Goal: Transaction & Acquisition: Book appointment/travel/reservation

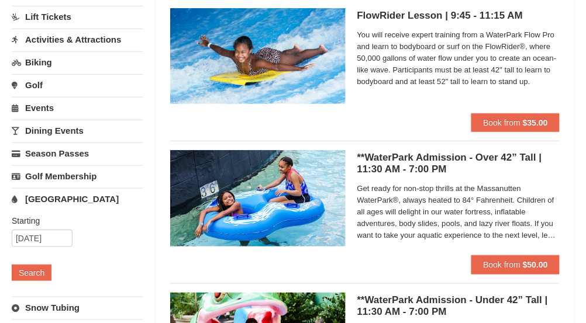
scroll to position [129, 0]
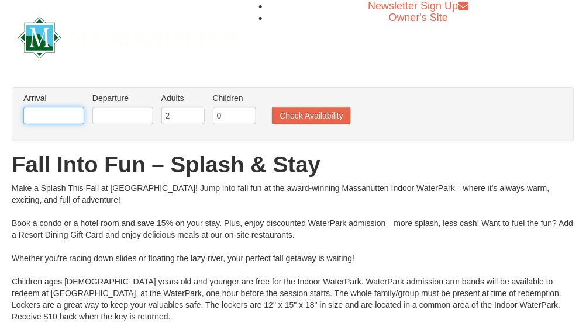
click at [63, 120] on input "text" at bounding box center [53, 116] width 61 height 18
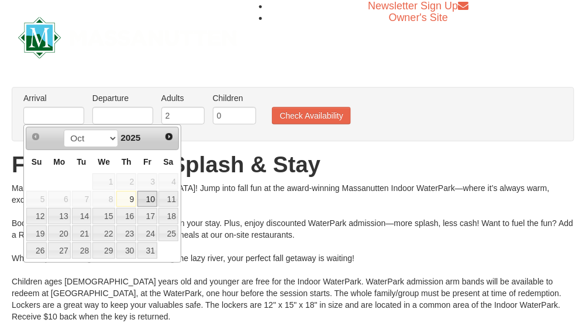
click at [147, 201] on link "10" at bounding box center [147, 199] width 20 height 16
type input "10/10/2025"
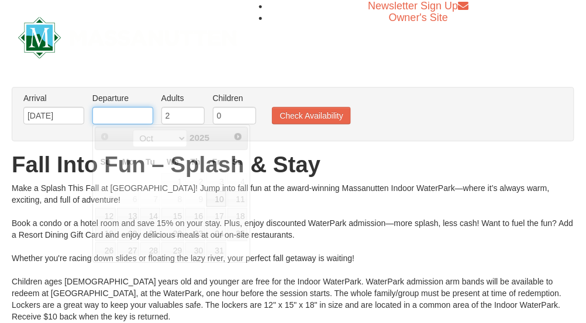
click at [122, 110] on input "text" at bounding box center [122, 116] width 61 height 18
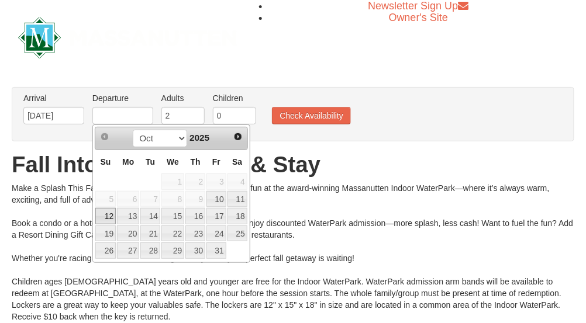
click at [112, 218] on link "12" at bounding box center [105, 216] width 20 height 16
type input "10/12/2025"
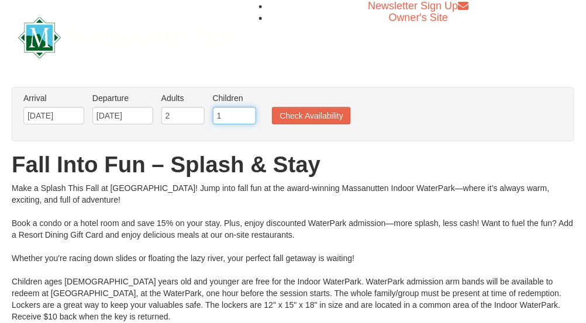
click at [245, 112] on input "1" at bounding box center [234, 116] width 43 height 18
type input "2"
click at [245, 112] on input "2" at bounding box center [234, 116] width 43 height 18
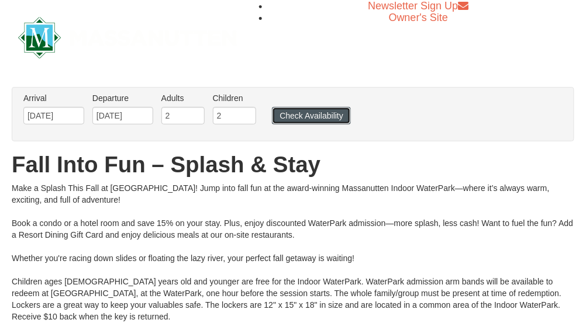
click at [299, 119] on button "Check Availability" at bounding box center [311, 116] width 79 height 18
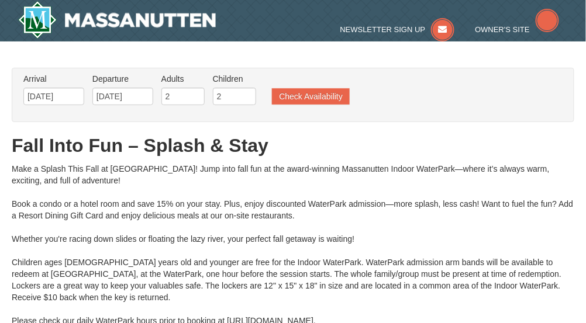
type input "[DATE]"
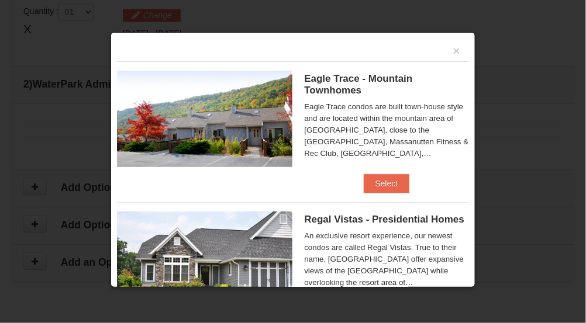
type input "10/12/2025"
type input "[DATE]"
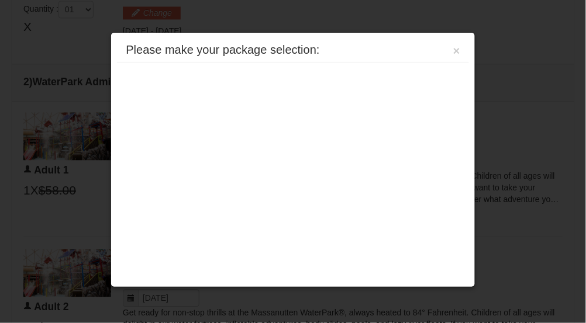
scroll to position [500, 0]
click at [455, 53] on button "×" at bounding box center [456, 51] width 7 height 12
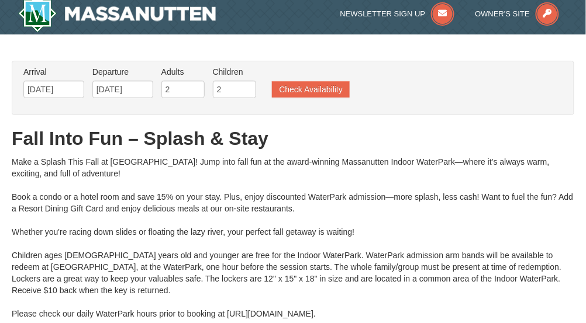
scroll to position [0, 0]
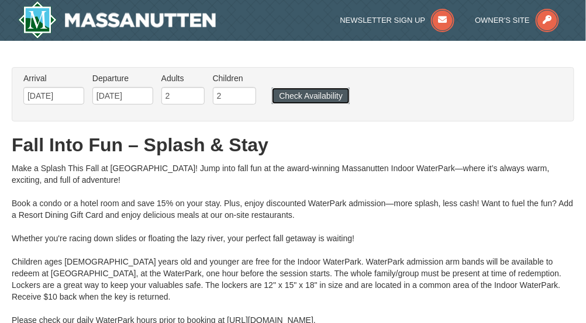
click at [308, 93] on button "Check Availability" at bounding box center [311, 96] width 78 height 16
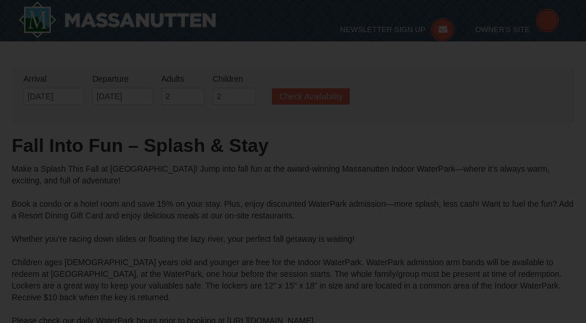
type input "[DATE]"
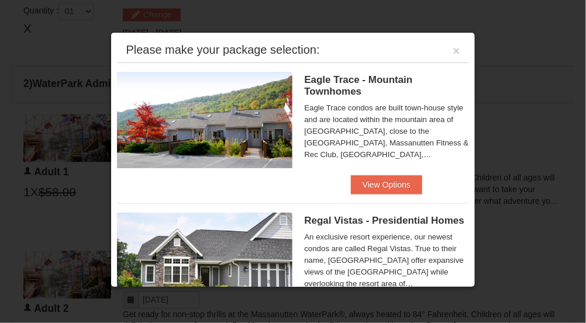
scroll to position [498, 0]
click at [392, 185] on button "View Options" at bounding box center [386, 184] width 71 height 19
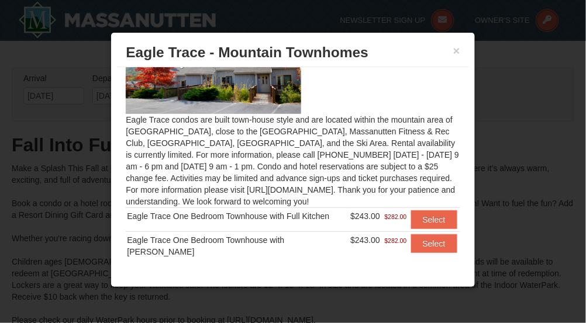
scroll to position [67, 0]
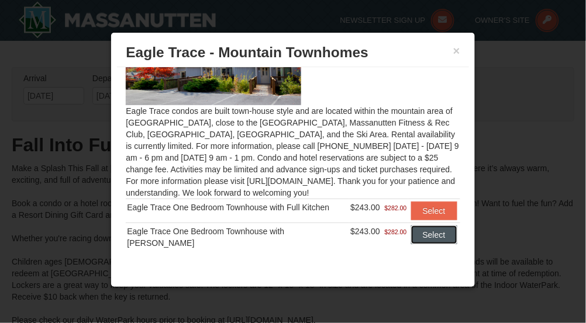
click at [421, 235] on button "Select" at bounding box center [434, 235] width 46 height 19
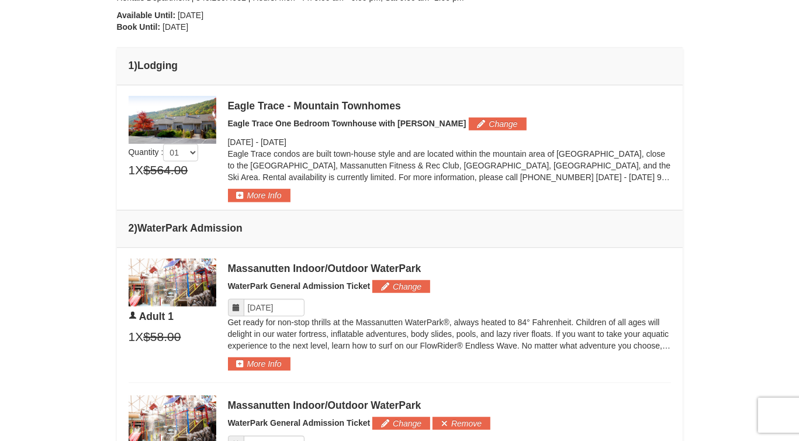
scroll to position [417, 0]
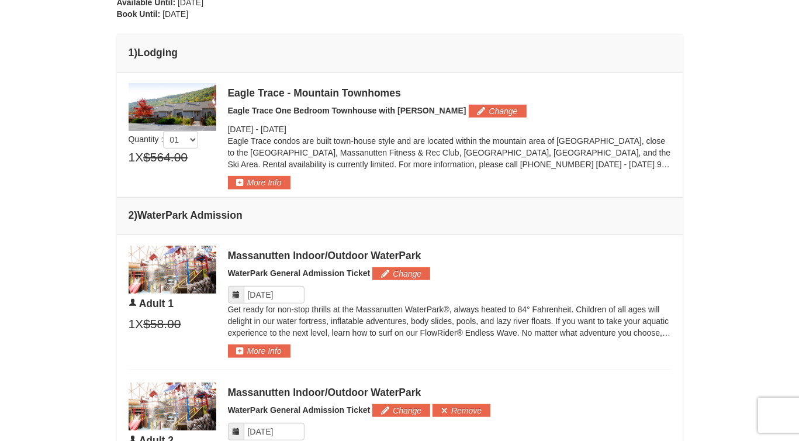
click at [233, 295] on icon at bounding box center [236, 294] width 8 height 8
click at [398, 271] on button "Change" at bounding box center [401, 273] width 58 height 13
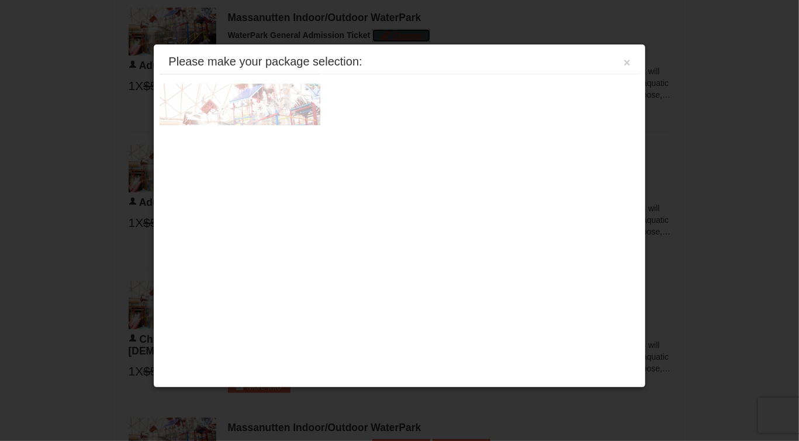
scroll to position [662, 0]
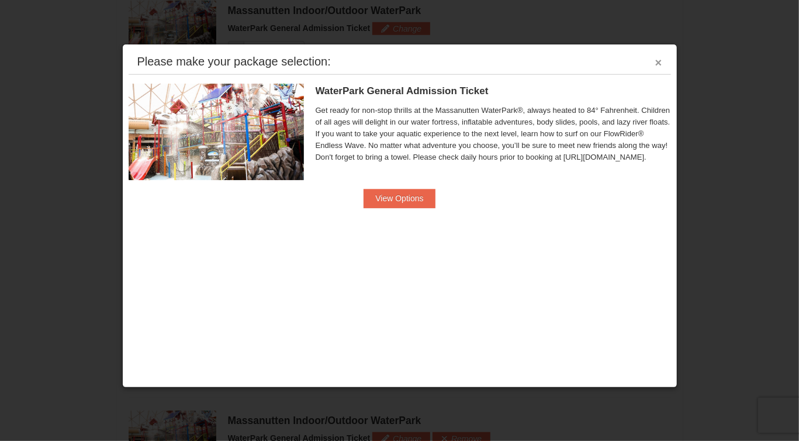
click at [585, 61] on button "×" at bounding box center [658, 63] width 7 height 12
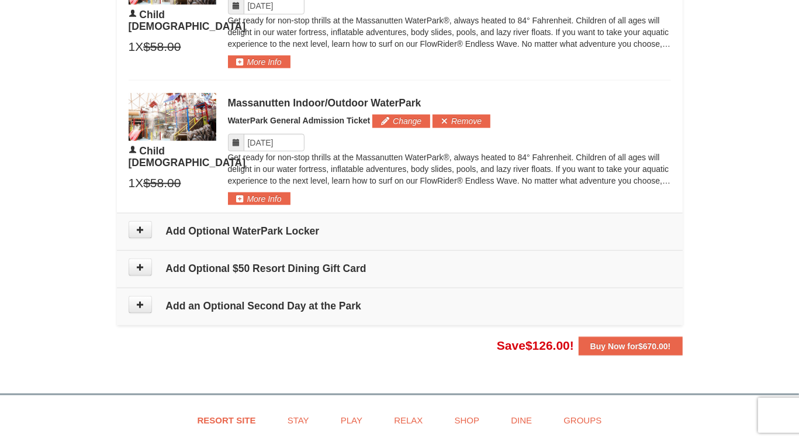
scroll to position [980, 0]
click at [140, 304] on icon at bounding box center [140, 304] width 8 height 8
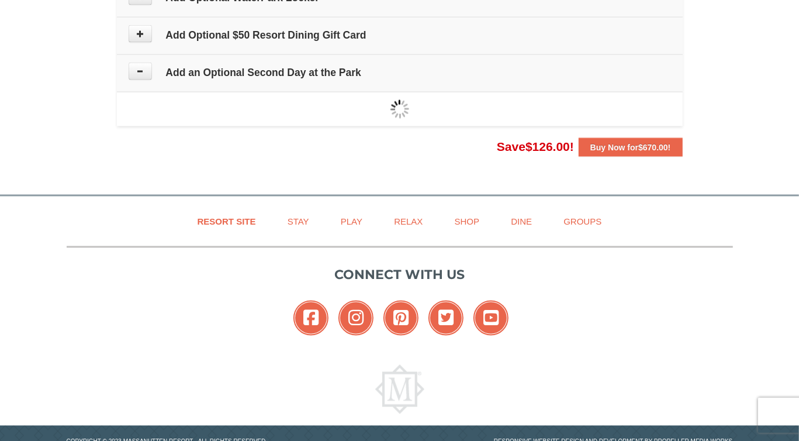
scroll to position [1245, 0]
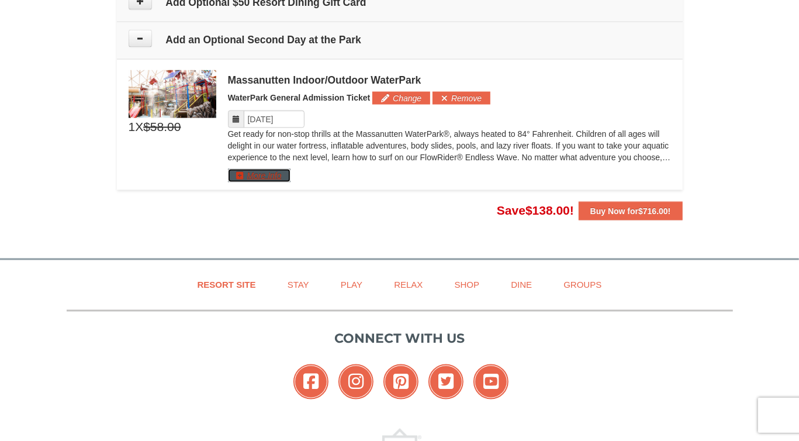
click at [280, 179] on button "More Info" at bounding box center [259, 175] width 63 height 13
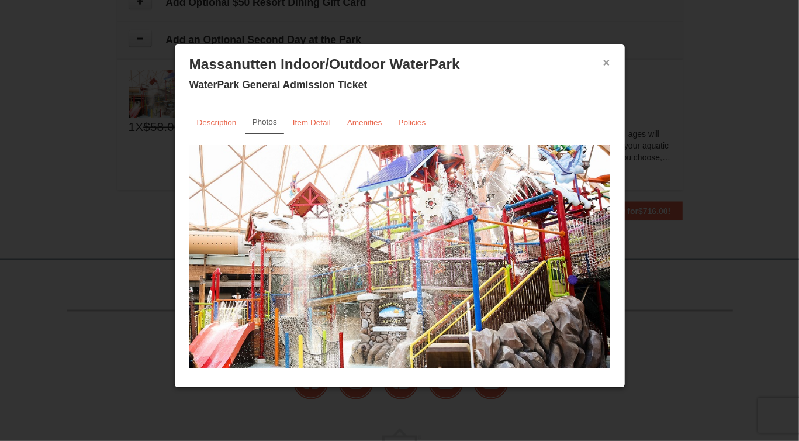
click at [585, 63] on button "×" at bounding box center [606, 63] width 7 height 12
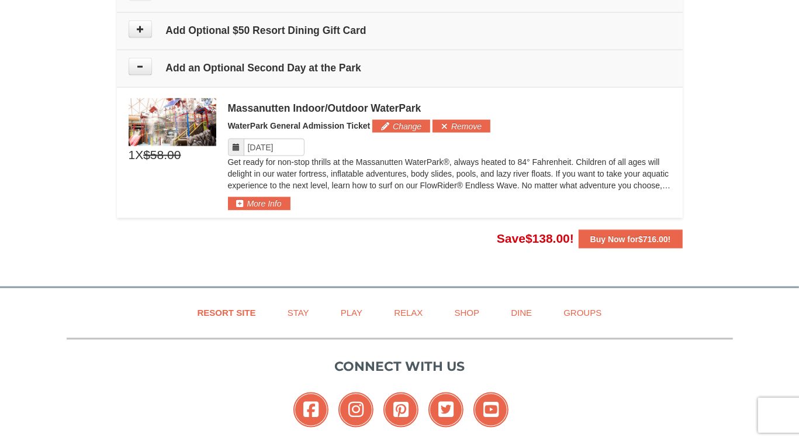
scroll to position [1225, 0]
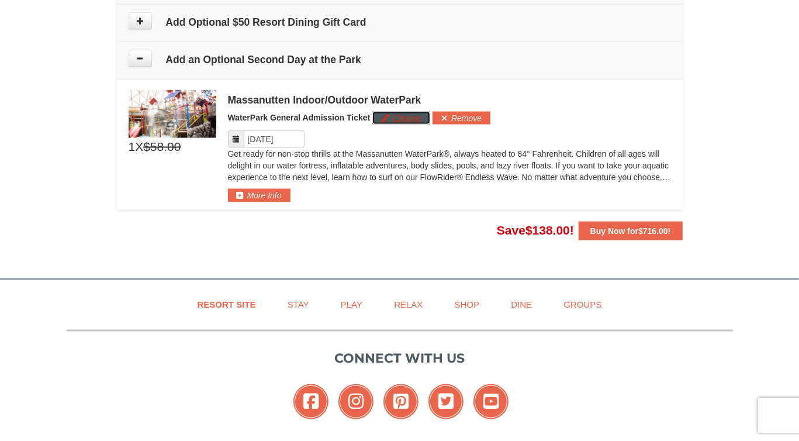
click at [388, 120] on button "Change" at bounding box center [401, 118] width 58 height 13
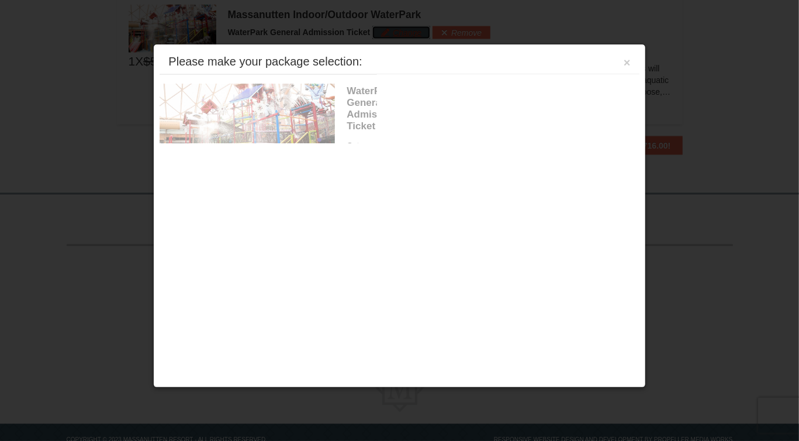
scroll to position [1314, 0]
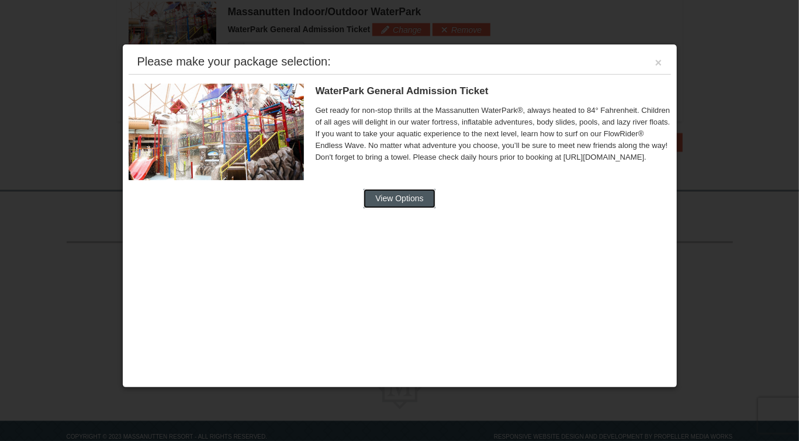
click at [379, 199] on button "View Options" at bounding box center [398, 198] width 71 height 19
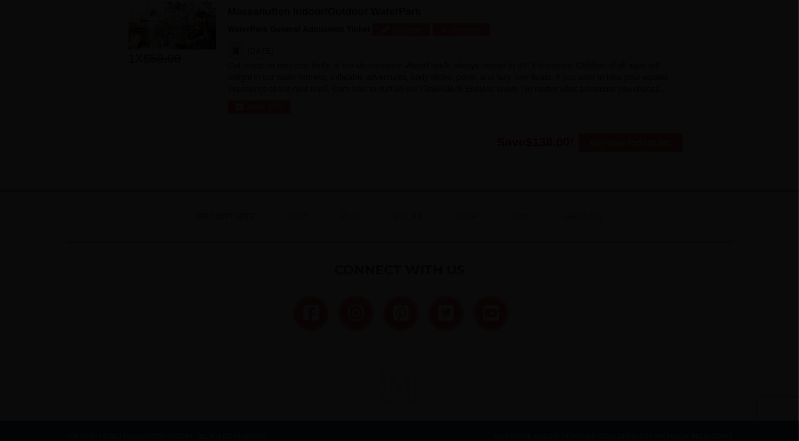
scroll to position [0, 0]
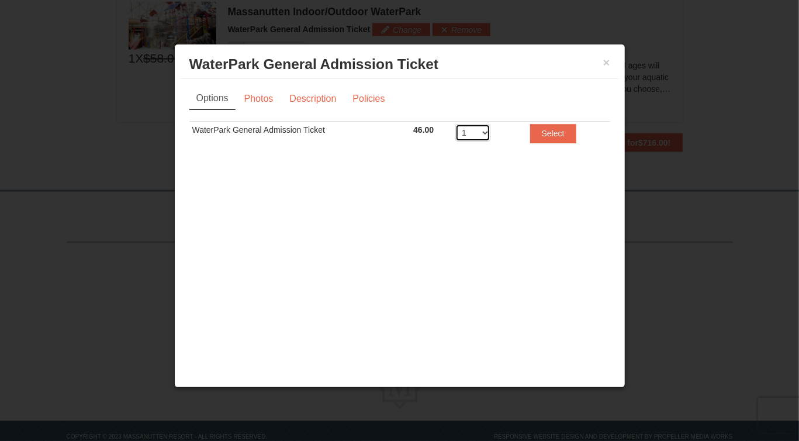
click at [480, 133] on select "1 2 3 4 5 6 7 8" at bounding box center [472, 133] width 35 height 18
click at [585, 65] on button "×" at bounding box center [606, 63] width 7 height 12
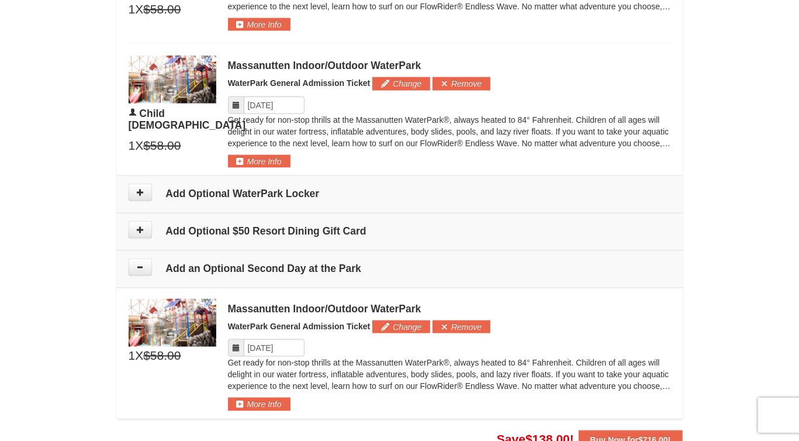
scroll to position [1020, 0]
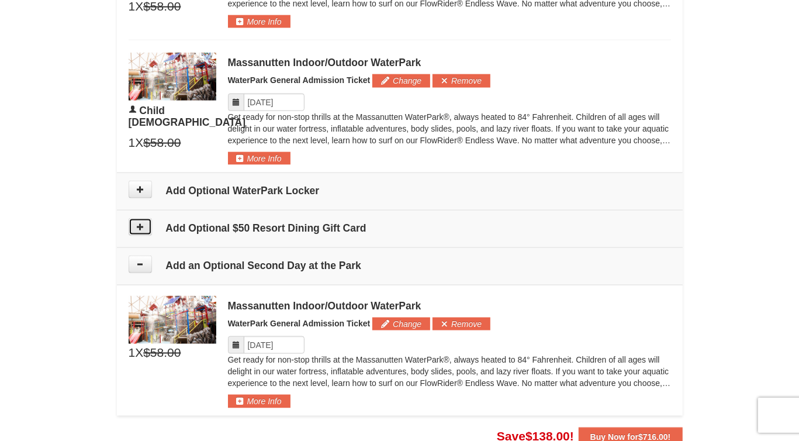
click at [146, 227] on button at bounding box center [140, 227] width 23 height 18
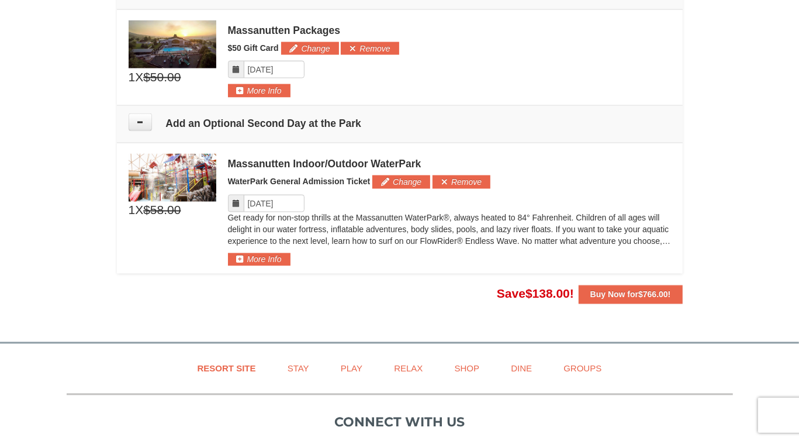
scroll to position [1258, 0]
click at [268, 256] on button "More Info" at bounding box center [259, 258] width 63 height 13
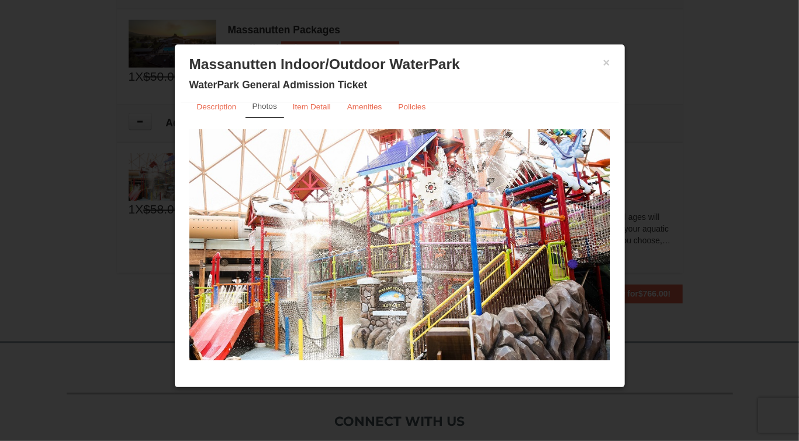
scroll to position [0, 0]
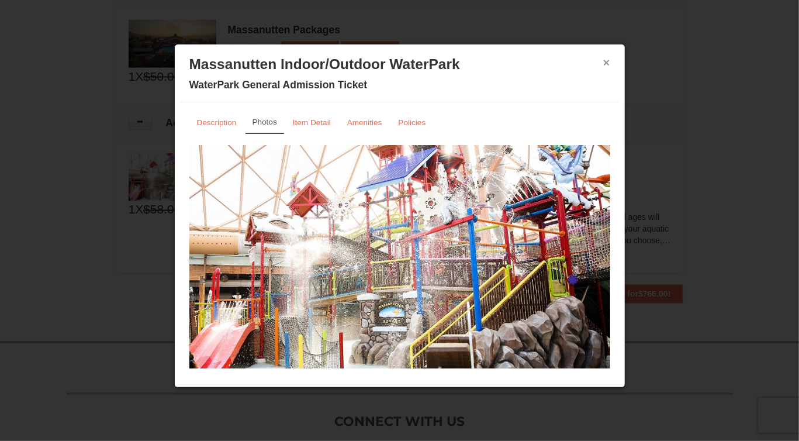
click at [585, 62] on button "×" at bounding box center [606, 63] width 7 height 12
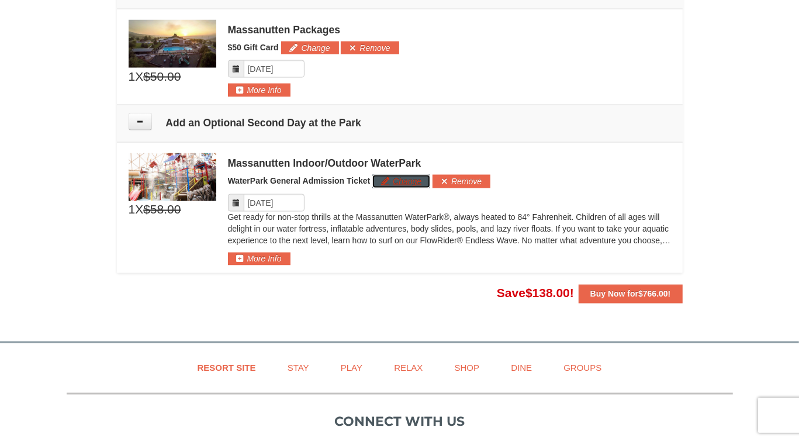
click at [392, 181] on button "Change" at bounding box center [401, 181] width 58 height 13
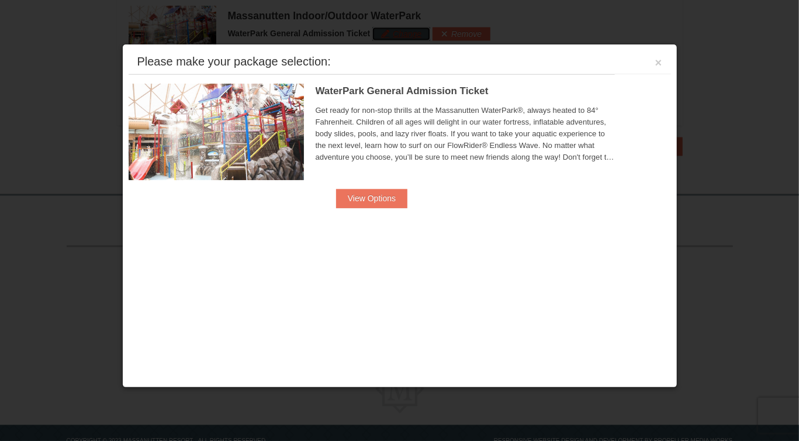
scroll to position [1409, 0]
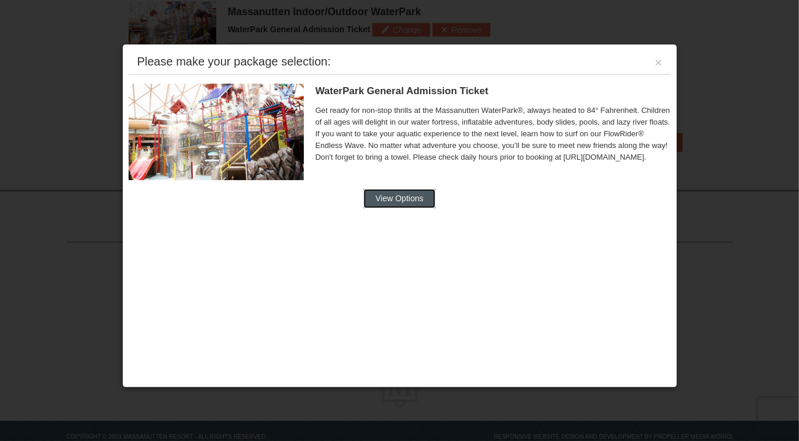
click at [400, 205] on button "View Options" at bounding box center [398, 198] width 71 height 19
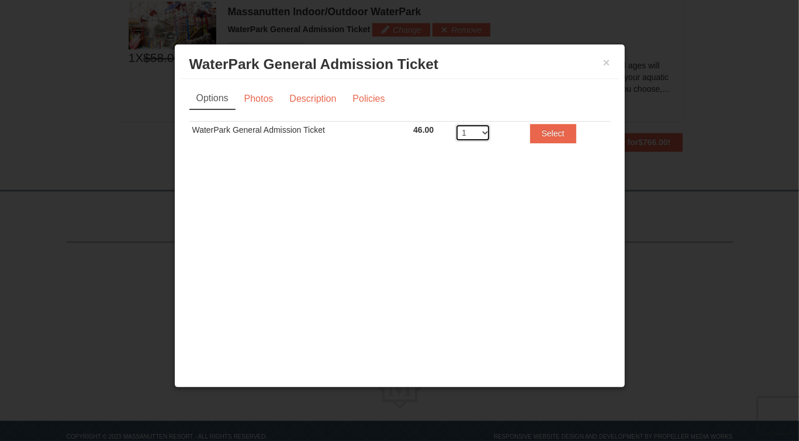
click at [481, 130] on select "1 2 3 4 5 6 7 8" at bounding box center [472, 133] width 35 height 18
select select "4"
click at [455, 124] on select "1 2 3 4 5 6 7 8" at bounding box center [472, 133] width 35 height 18
click at [548, 135] on button "Select" at bounding box center [553, 133] width 46 height 19
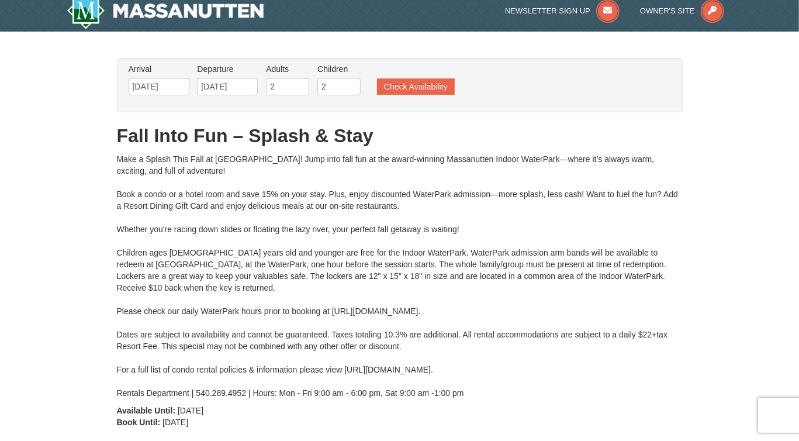
scroll to position [0, 0]
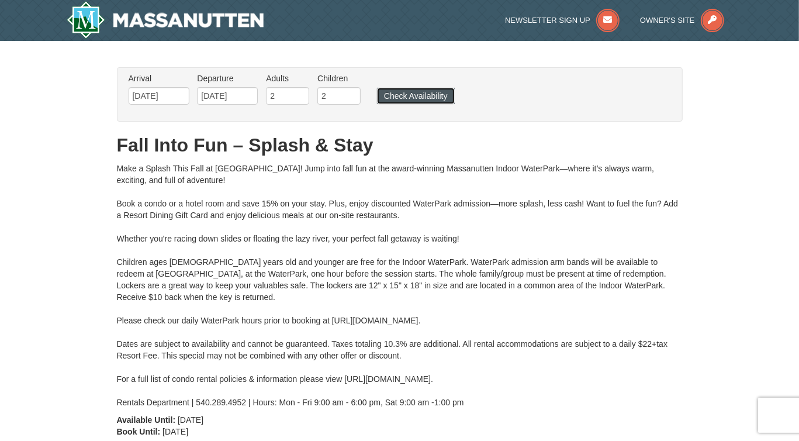
click at [426, 93] on button "Check Availability" at bounding box center [416, 96] width 78 height 16
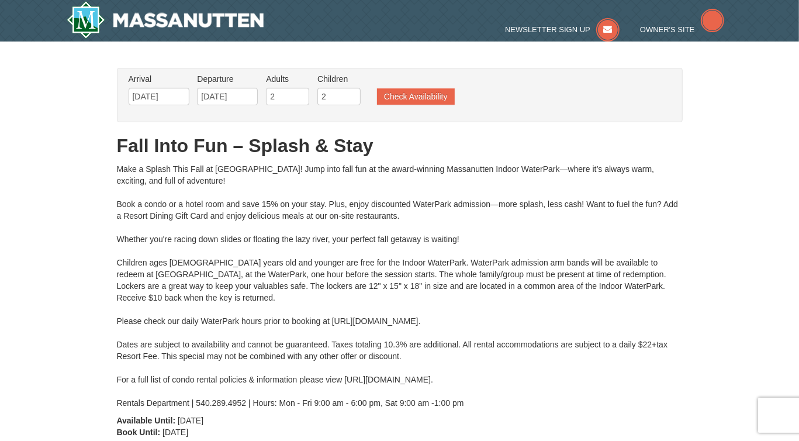
type input "[DATE]"
type input "10/12/2025"
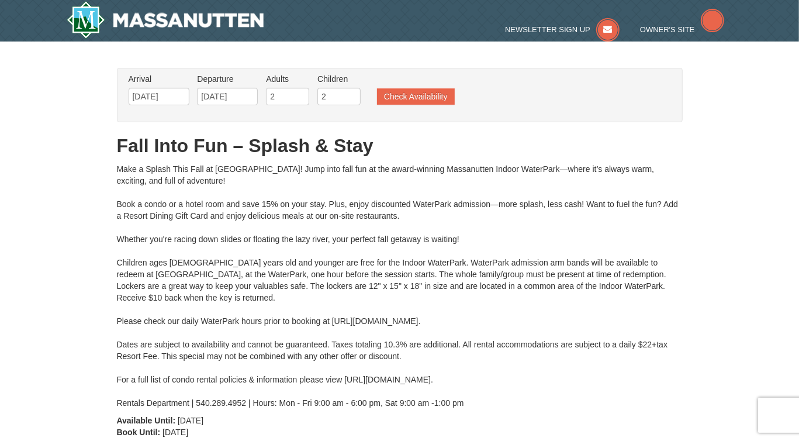
type input "10/12/2025"
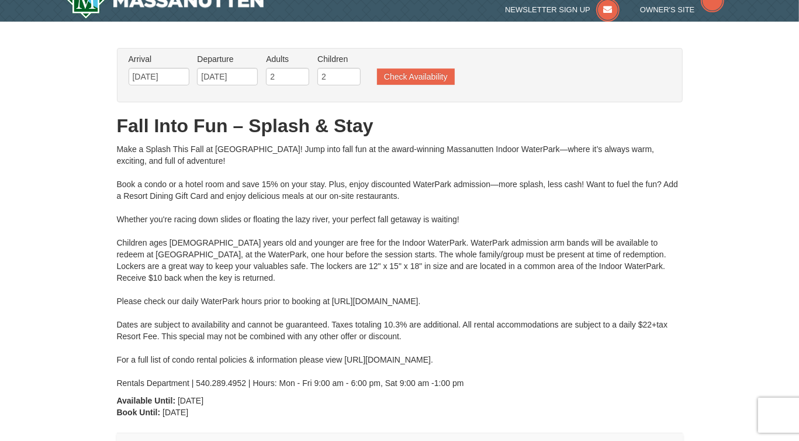
type input "10/12/2025"
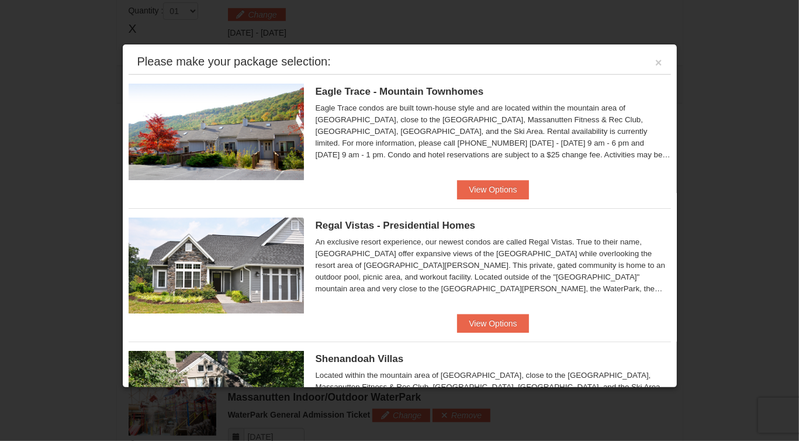
scroll to position [498, 0]
click at [494, 187] on button "View Options" at bounding box center [492, 189] width 71 height 19
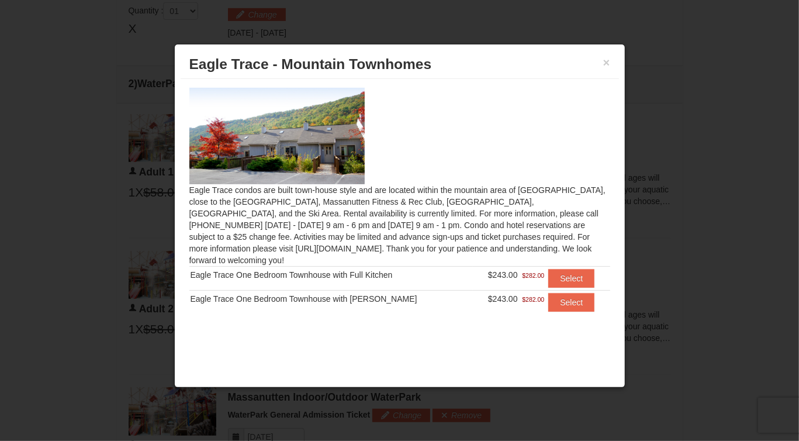
scroll to position [0, 0]
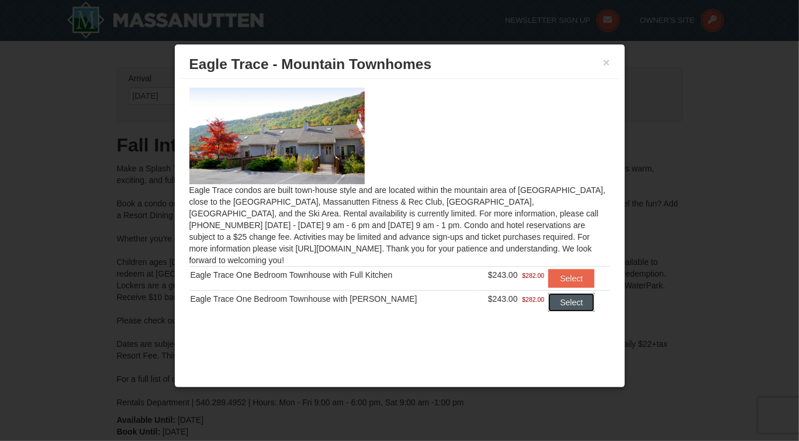
click at [567, 295] on button "Select" at bounding box center [571, 302] width 46 height 19
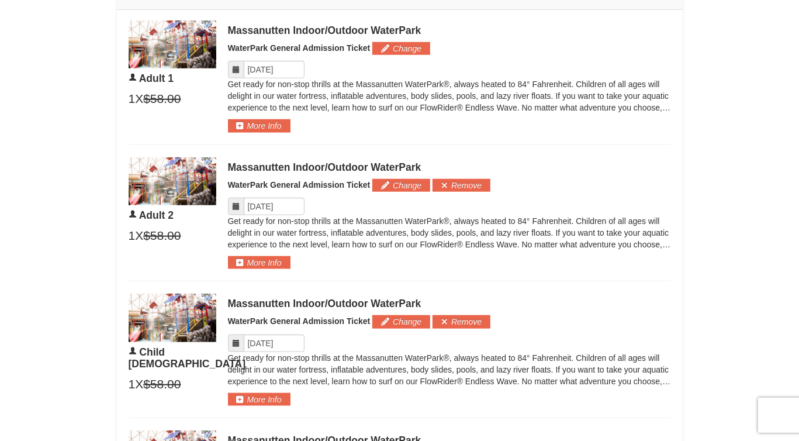
scroll to position [615, 0]
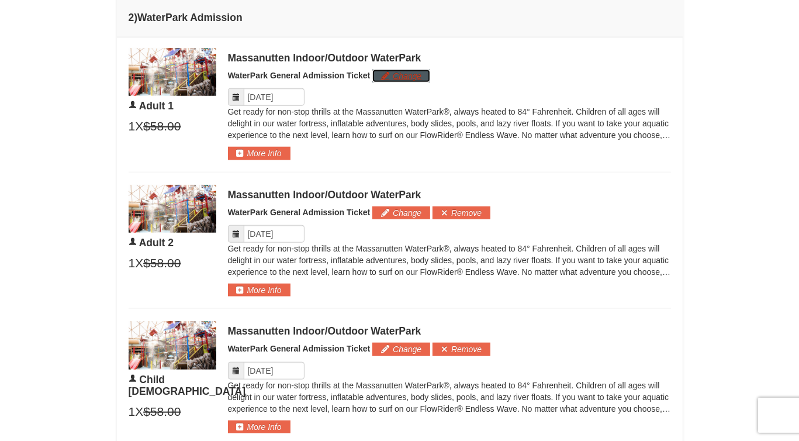
click at [397, 78] on button "Change" at bounding box center [401, 76] width 58 height 13
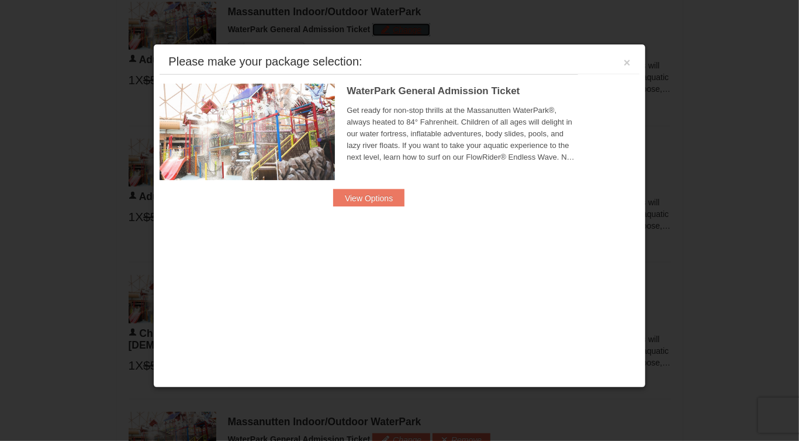
scroll to position [662, 0]
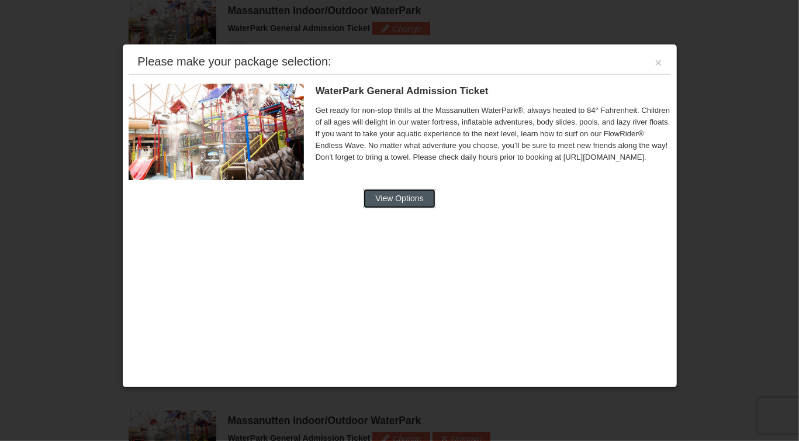
click at [412, 196] on button "View Options" at bounding box center [398, 198] width 71 height 19
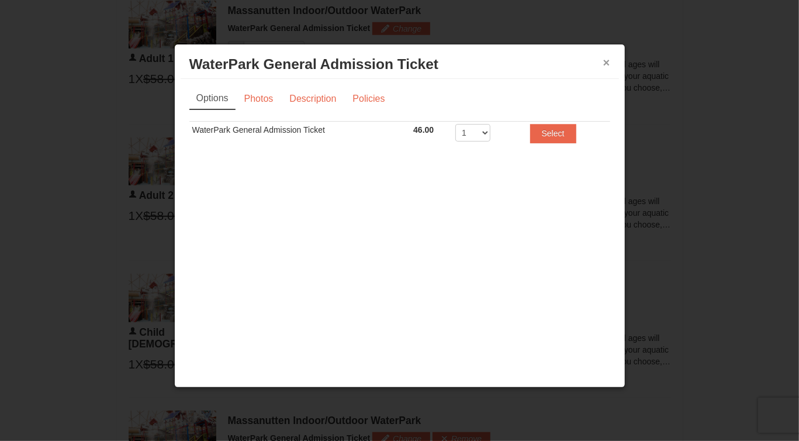
click at [607, 64] on button "×" at bounding box center [606, 63] width 7 height 12
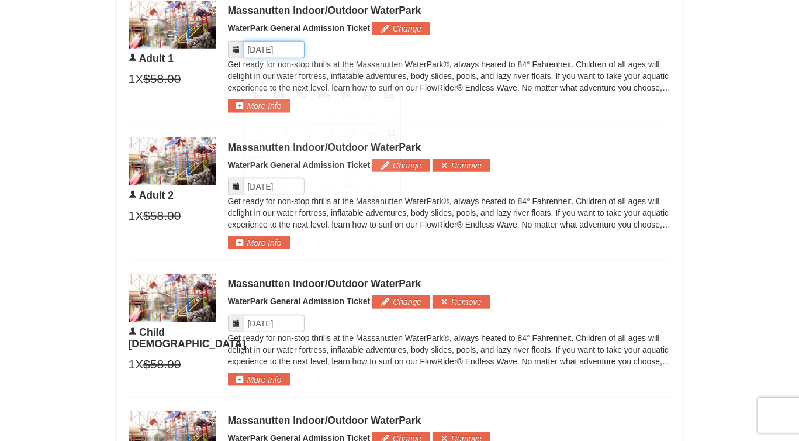
click at [264, 57] on input "Please format dates MM/DD/YYYY" at bounding box center [274, 50] width 61 height 18
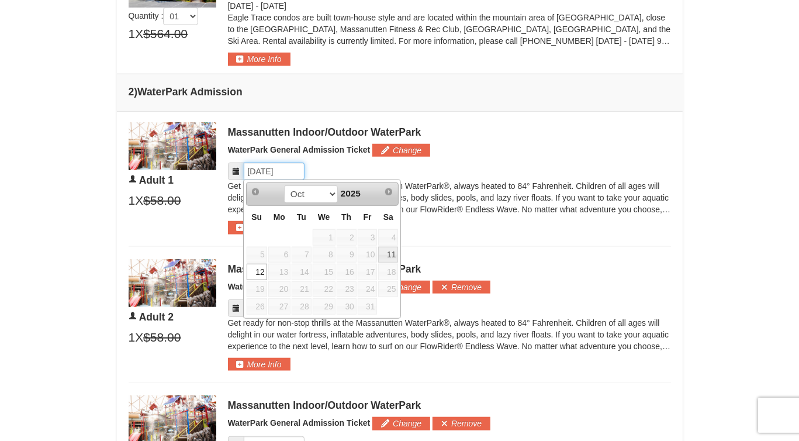
scroll to position [539, 0]
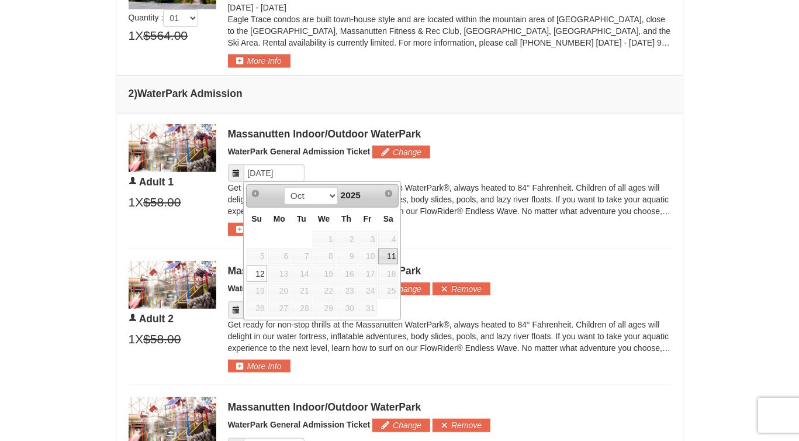
click at [386, 255] on link "11" at bounding box center [388, 256] width 20 height 16
type input "[DATE]"
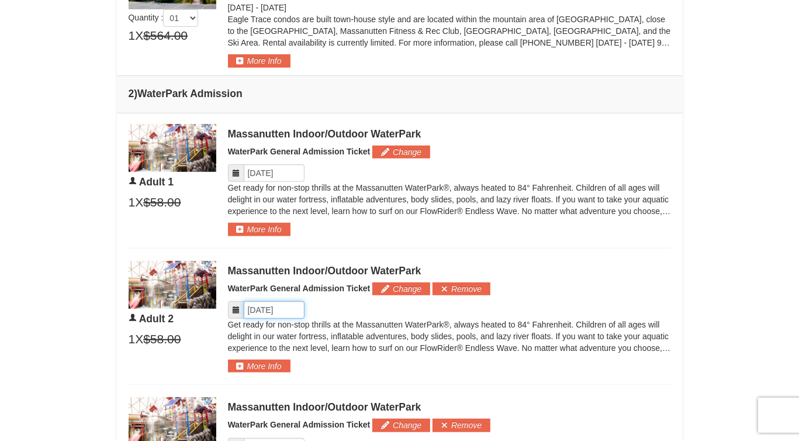
click at [268, 310] on input "Please format dates MM/DD/YYYY" at bounding box center [274, 310] width 61 height 18
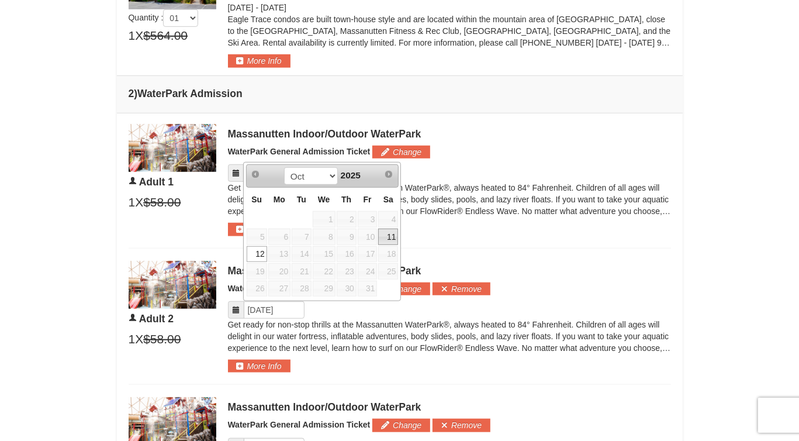
click at [386, 236] on link "11" at bounding box center [388, 236] width 20 height 16
type input "[DATE]"
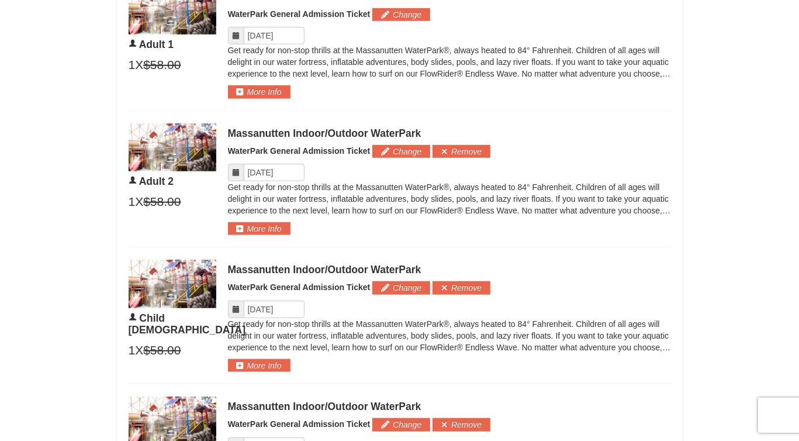
scroll to position [679, 0]
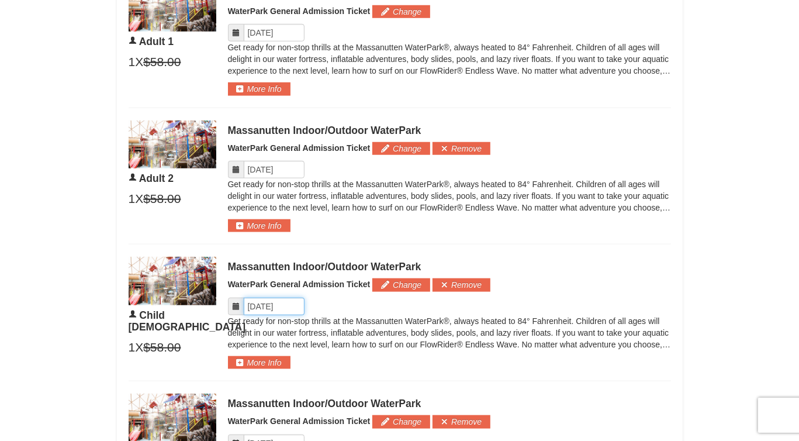
click at [272, 310] on input "Please format dates MM/DD/YYYY" at bounding box center [274, 306] width 61 height 18
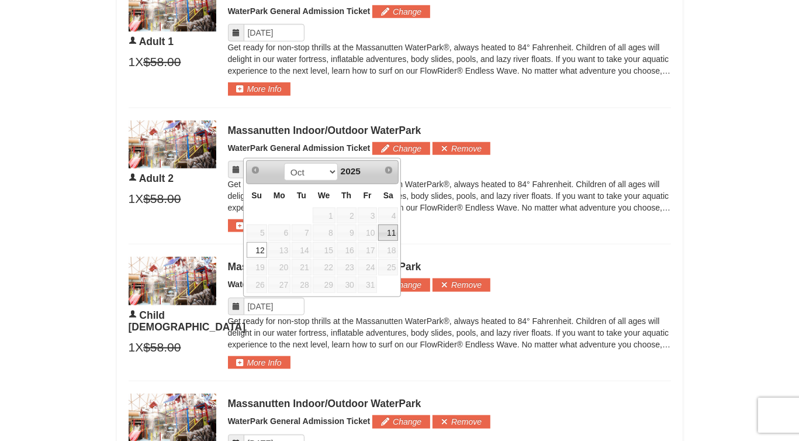
click at [389, 234] on link "11" at bounding box center [388, 232] width 20 height 16
type input "[DATE]"
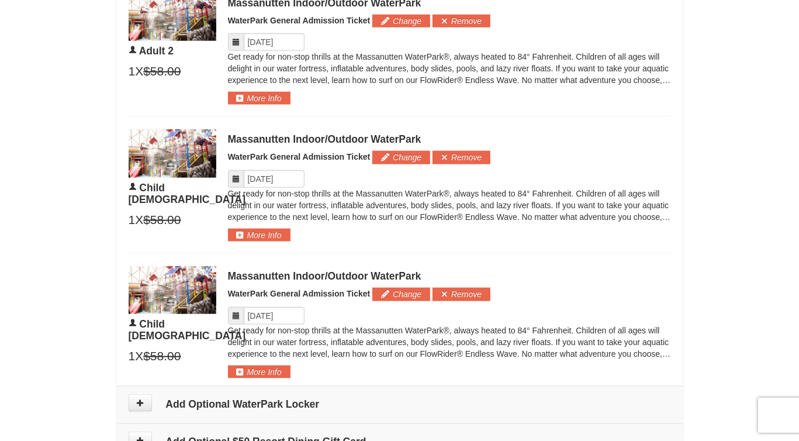
scroll to position [821, 0]
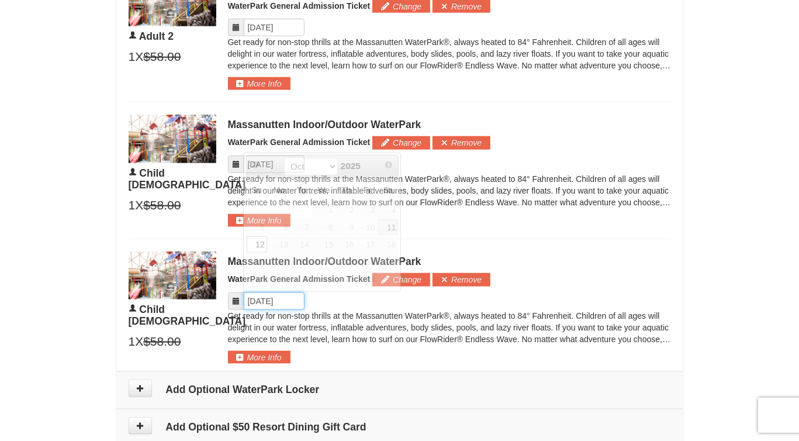
click at [269, 293] on input "Please format dates MM/DD/YYYY" at bounding box center [274, 301] width 61 height 18
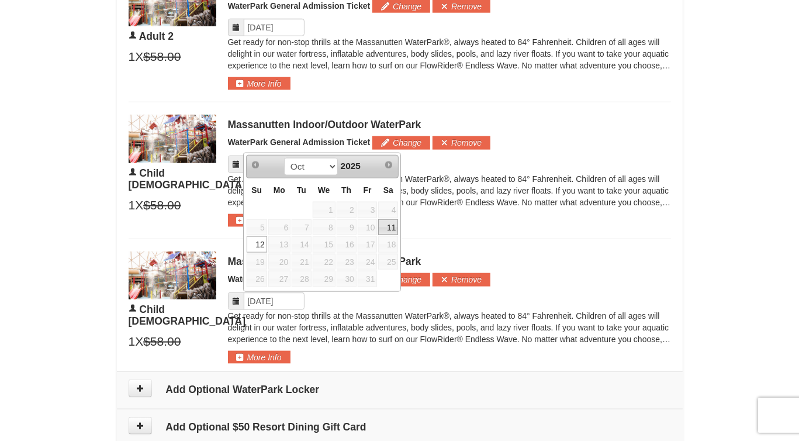
click at [387, 228] on link "11" at bounding box center [388, 227] width 20 height 16
type input "[DATE]"
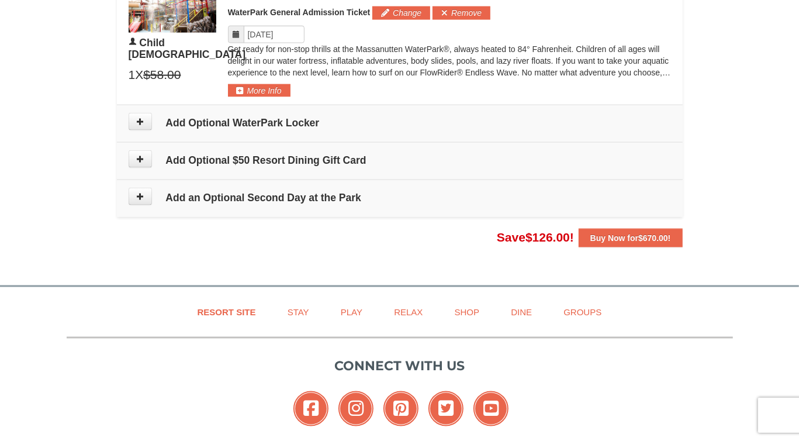
scroll to position [1089, 0]
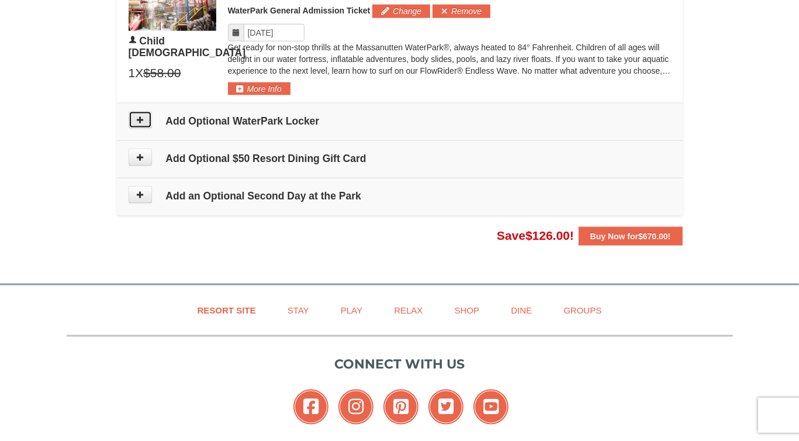
click at [143, 121] on icon at bounding box center [140, 120] width 8 height 8
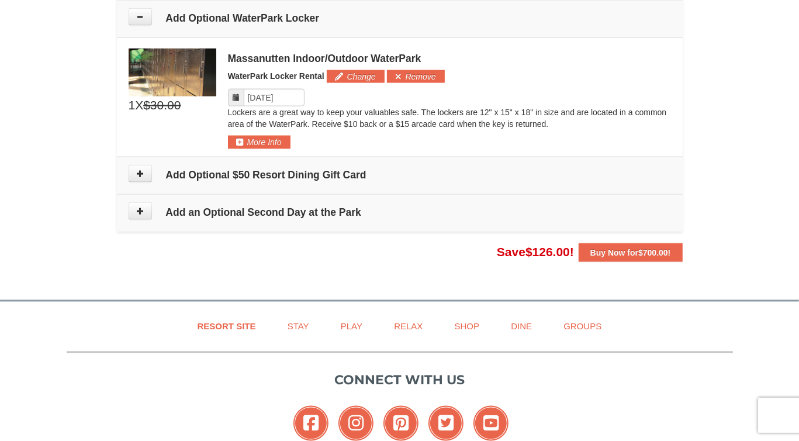
scroll to position [1193, 0]
click at [140, 172] on icon at bounding box center [140, 173] width 8 height 8
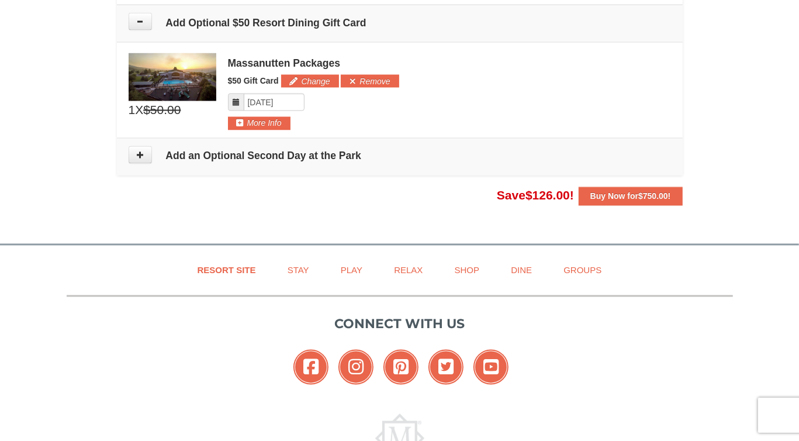
scroll to position [1347, 0]
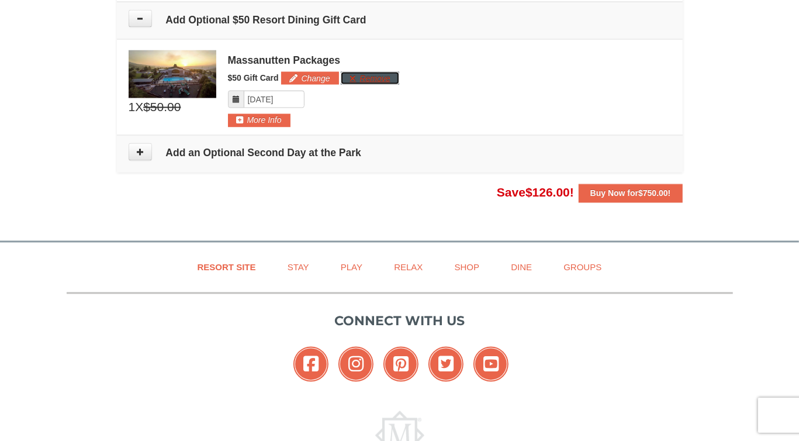
click at [373, 77] on button "Remove" at bounding box center [370, 78] width 58 height 13
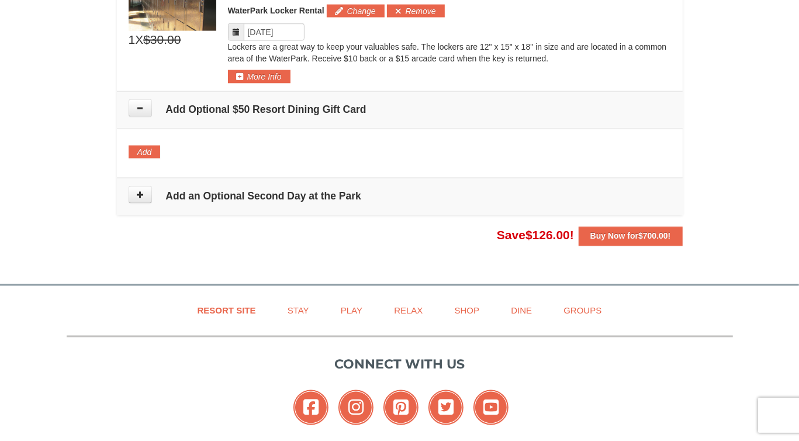
scroll to position [1259, 0]
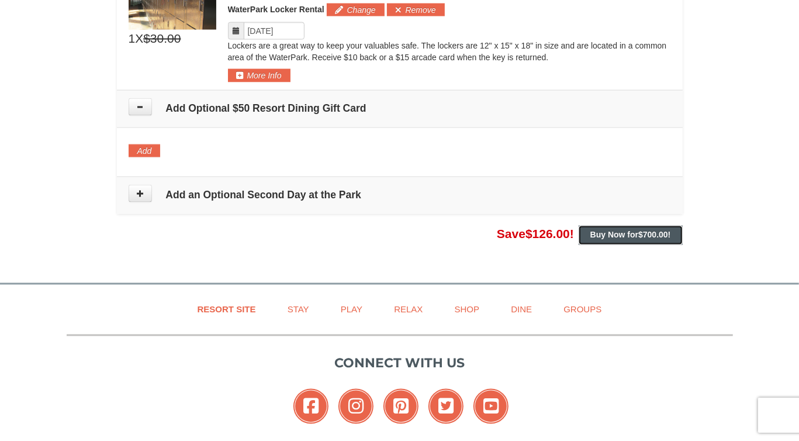
click at [627, 233] on strong "Buy Now for $700.00 !" at bounding box center [630, 234] width 81 height 9
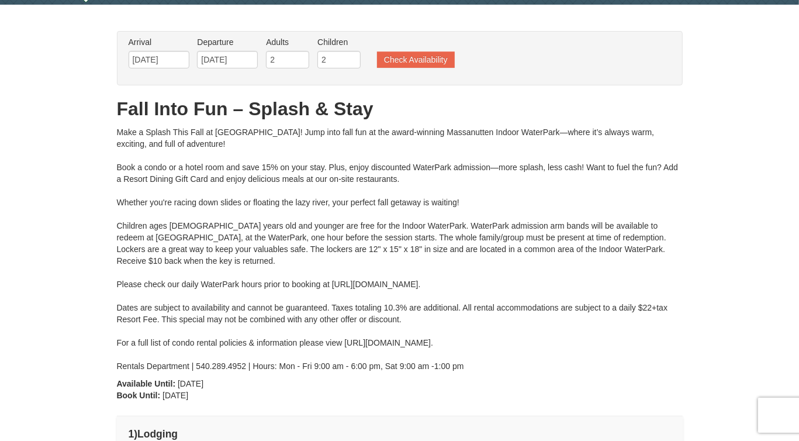
scroll to position [36, 0]
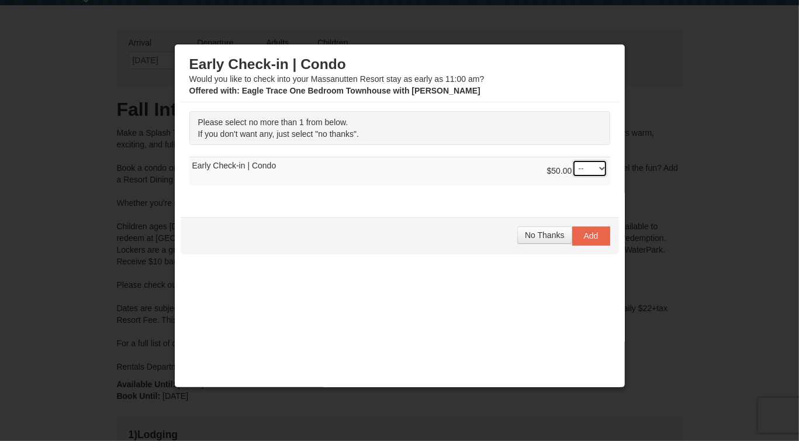
click at [601, 164] on select "-- 01" at bounding box center [589, 169] width 35 height 18
click at [541, 237] on span "No Thanks" at bounding box center [544, 234] width 39 height 9
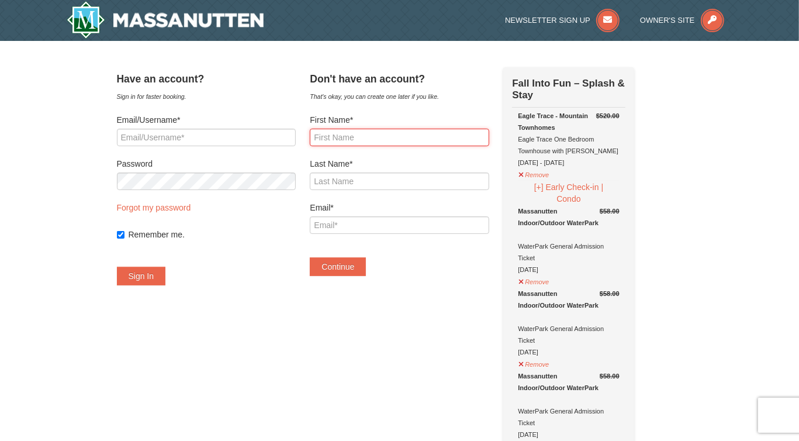
click at [394, 136] on input "First Name*" at bounding box center [399, 138] width 179 height 18
type input "John"
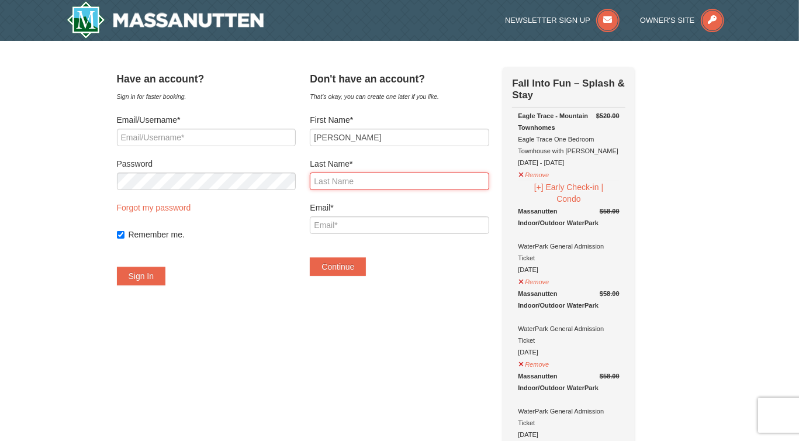
type input "Rost"
type input "[EMAIL_ADDRESS][DOMAIN_NAME]"
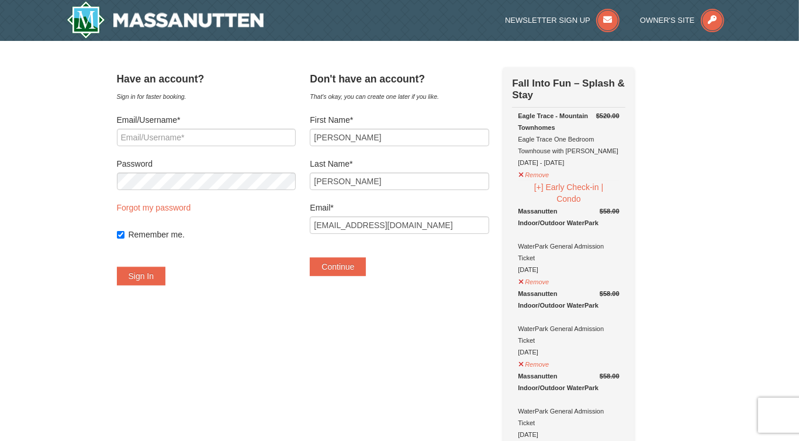
click at [351, 266] on button "Continue" at bounding box center [338, 266] width 56 height 19
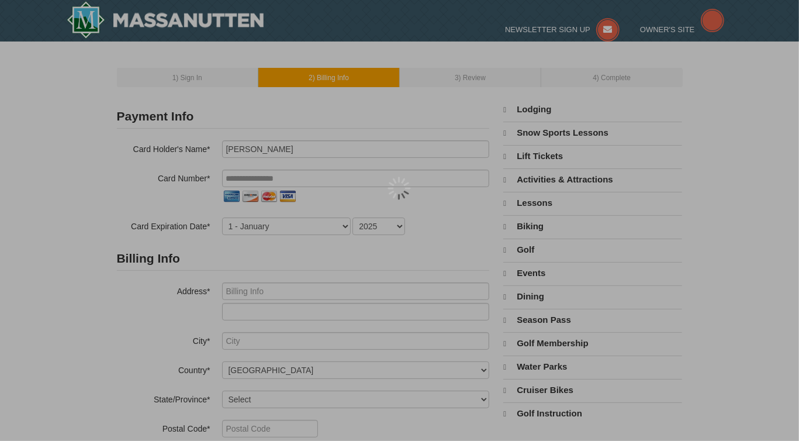
select select "10"
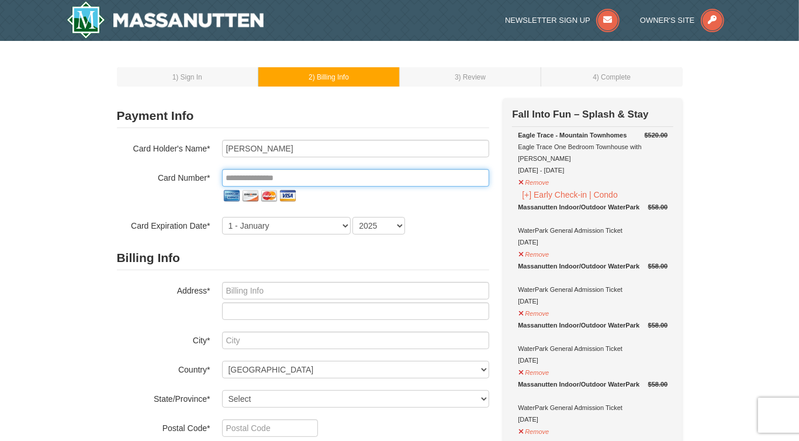
click at [259, 173] on input "tel" at bounding box center [355, 178] width 267 height 18
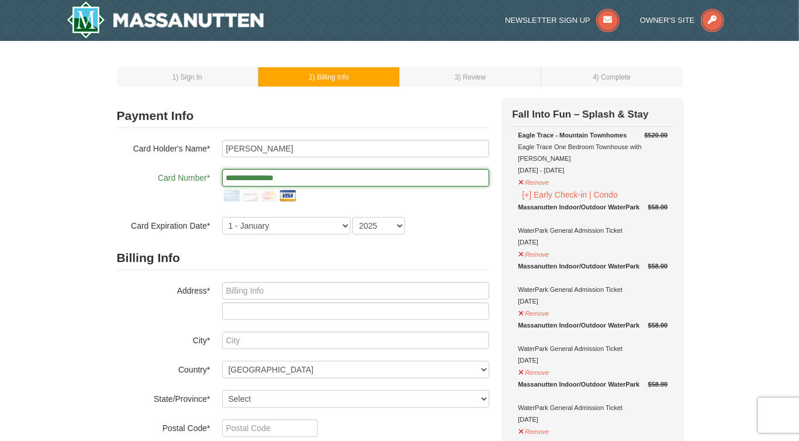
type input "**********"
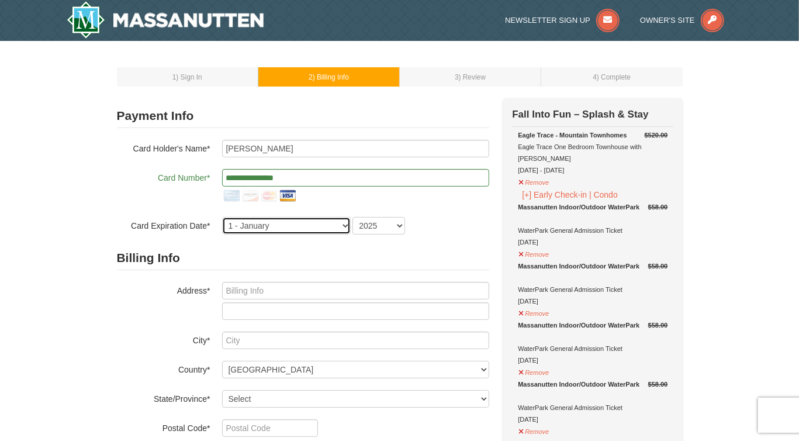
click at [270, 226] on select "1 - January 2 - February 3 - March 4 - April 5 - May 6 - June 7 - July 8 - Augu…" at bounding box center [286, 226] width 129 height 18
select select "10"
click at [222, 217] on select "1 - January 2 - February 3 - March 4 - April 5 - May 6 - June 7 - July 8 - Augu…" at bounding box center [286, 226] width 129 height 18
click at [362, 223] on select "2025 2026 2027 2028 2029 2030 2031 2032 2033 2034" at bounding box center [378, 226] width 53 height 18
select select "2029"
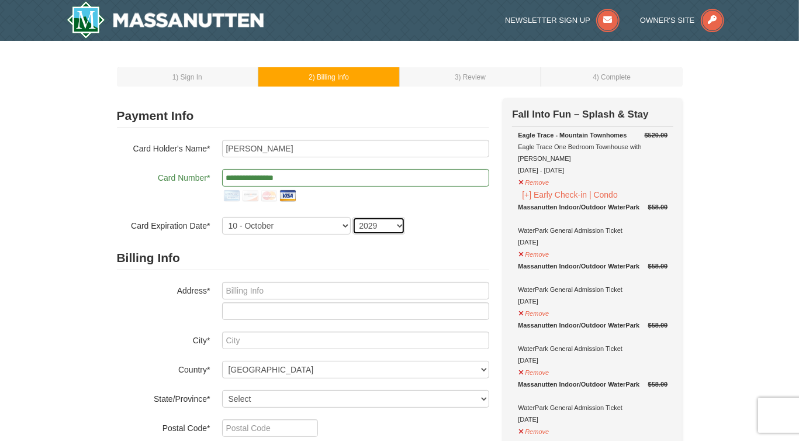
click at [352, 217] on select "2025 2026 2027 2028 2029 2030 2031 2032 2033 2034" at bounding box center [378, 226] width 53 height 18
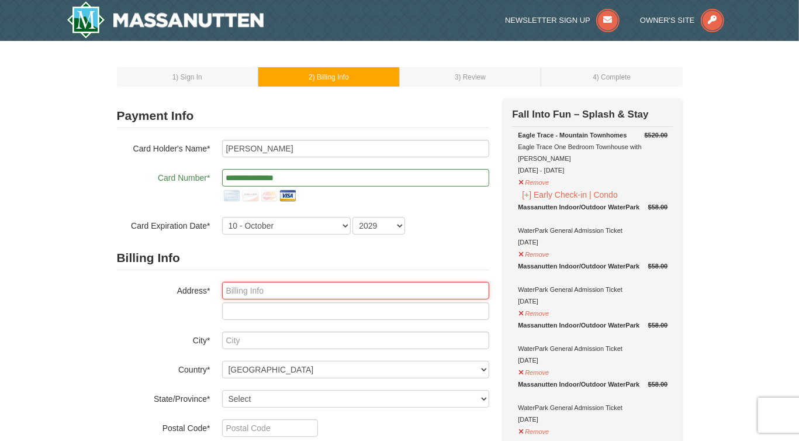
click at [261, 292] on input "text" at bounding box center [355, 291] width 267 height 18
type input "514 Cornerstone St, Lynchburg, VA, USA"
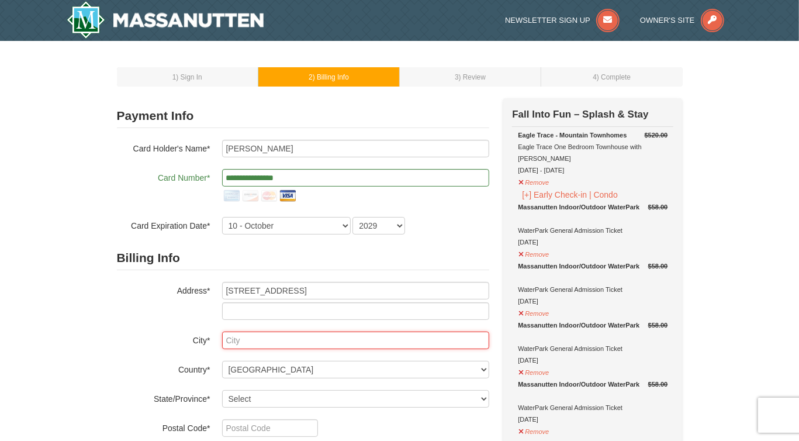
type input "Lynchburg"
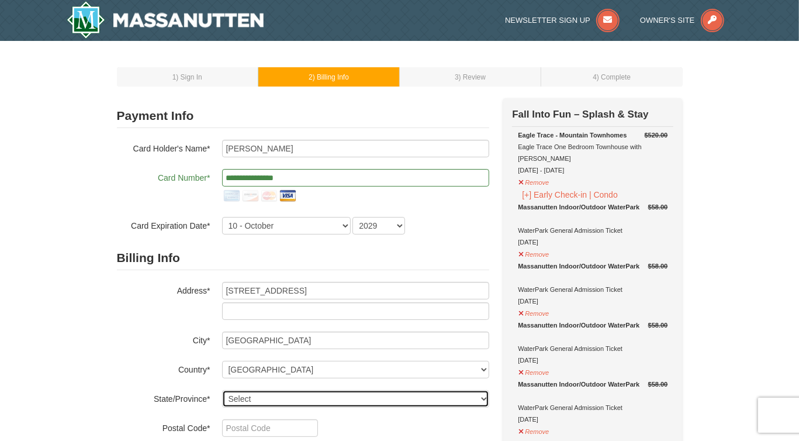
select select "VA"
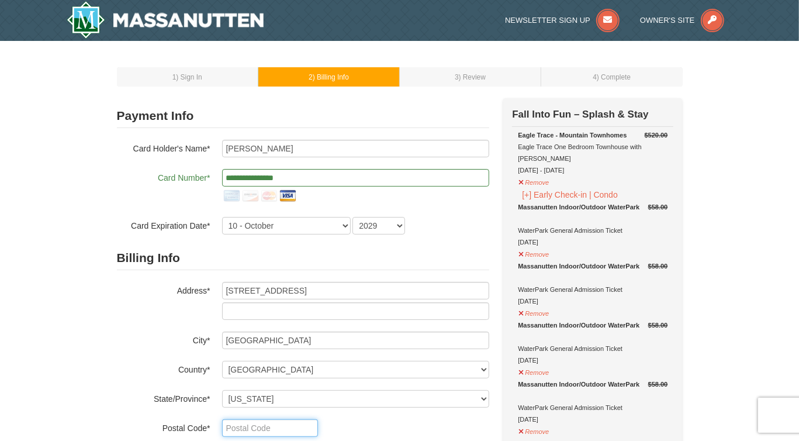
type input "24502"
type input "213"
type input "507"
type input "4095"
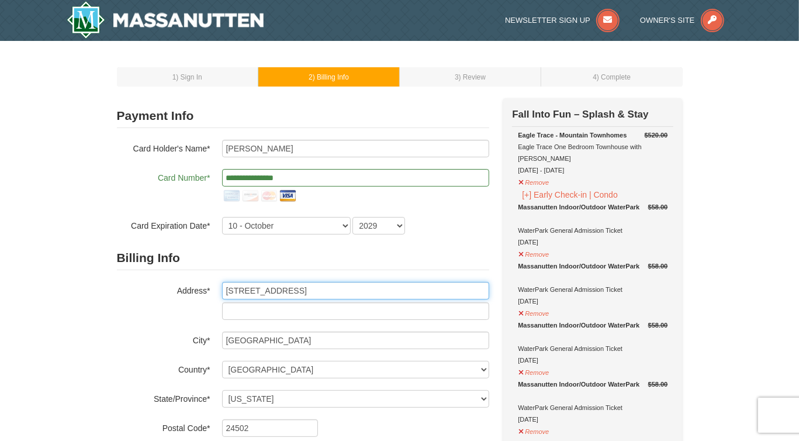
drag, startPoint x: 299, startPoint y: 294, endPoint x: 448, endPoint y: 306, distance: 150.1
click at [448, 306] on div "514 Cornerstone St, Lynchburg, VA, USA" at bounding box center [355, 301] width 267 height 38
type input "[STREET_ADDRESS]"
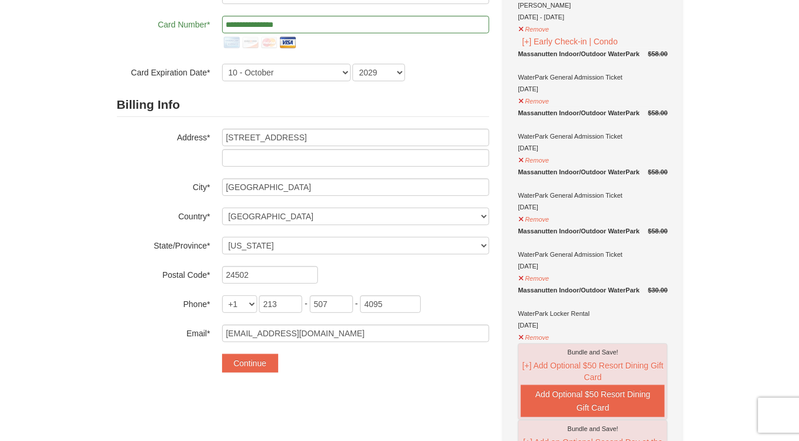
scroll to position [154, 0]
click at [251, 360] on button "Continue" at bounding box center [250, 362] width 56 height 19
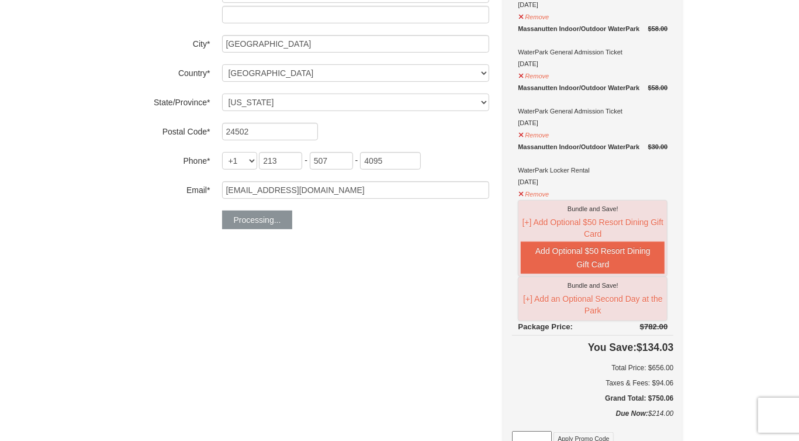
scroll to position [298, 0]
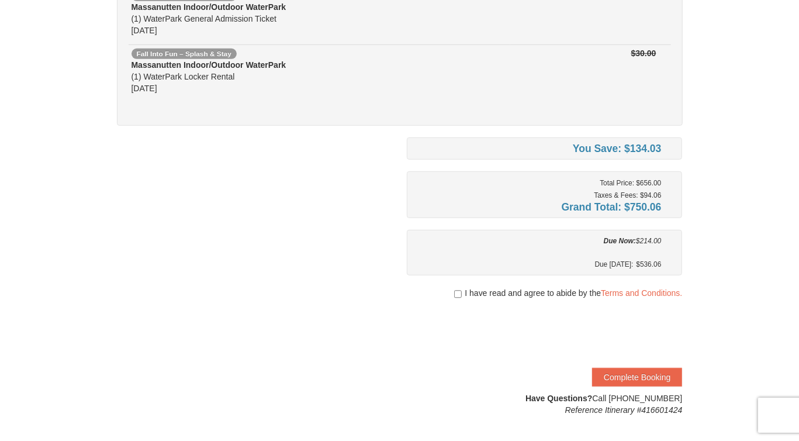
scroll to position [381, 0]
click at [456, 288] on input "checkbox" at bounding box center [458, 292] width 8 height 9
checkbox input "true"
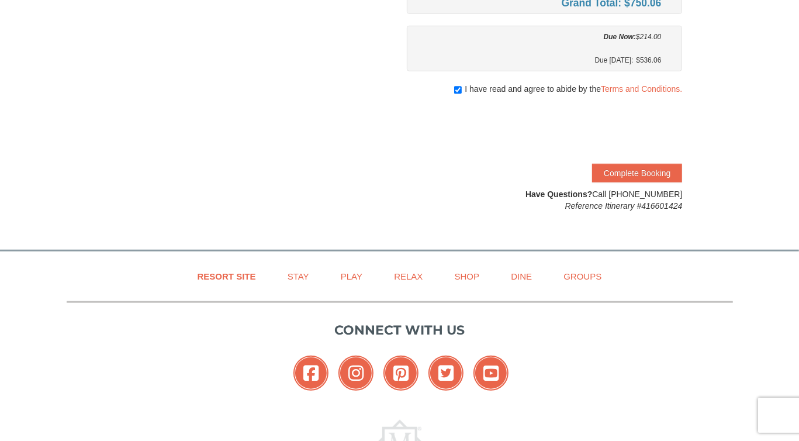
scroll to position [588, 0]
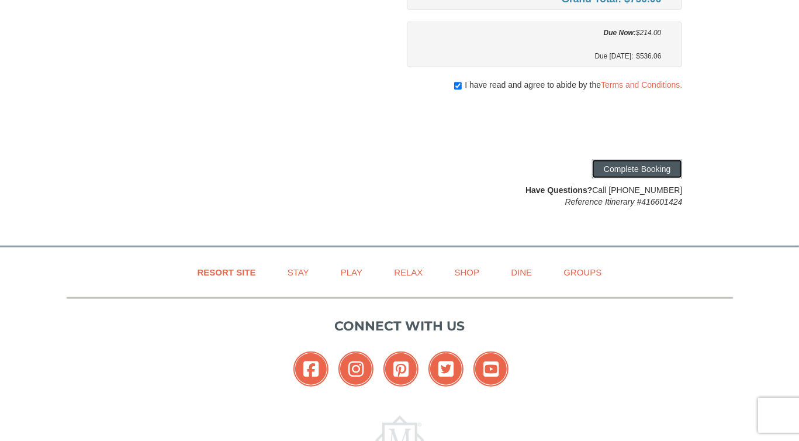
click at [659, 165] on button "Complete Booking" at bounding box center [637, 169] width 90 height 19
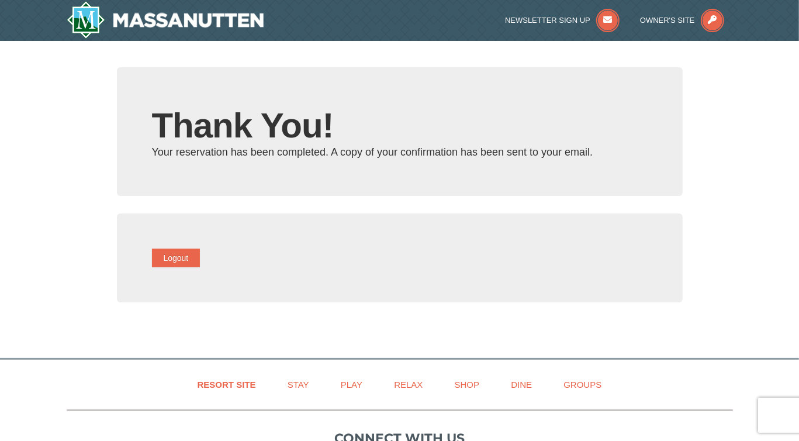
type input "[EMAIL_ADDRESS][DOMAIN_NAME]"
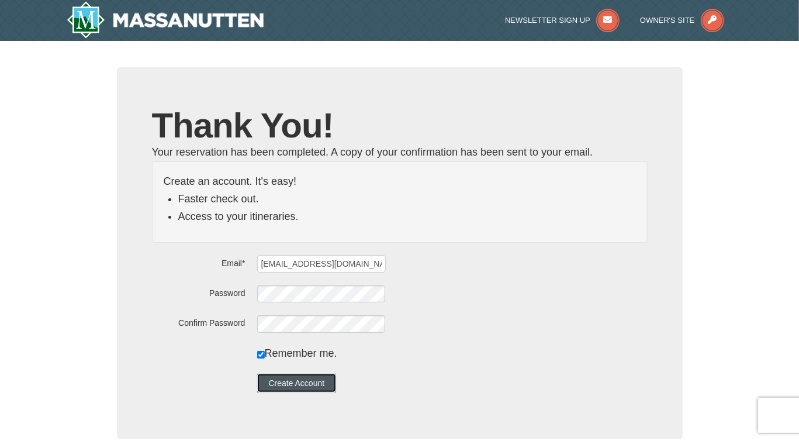
click at [305, 387] on button "Create Account" at bounding box center [296, 382] width 79 height 19
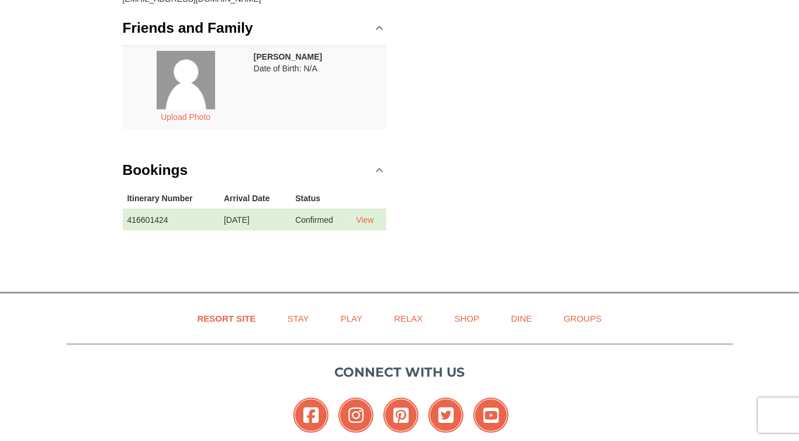
scroll to position [254, 0]
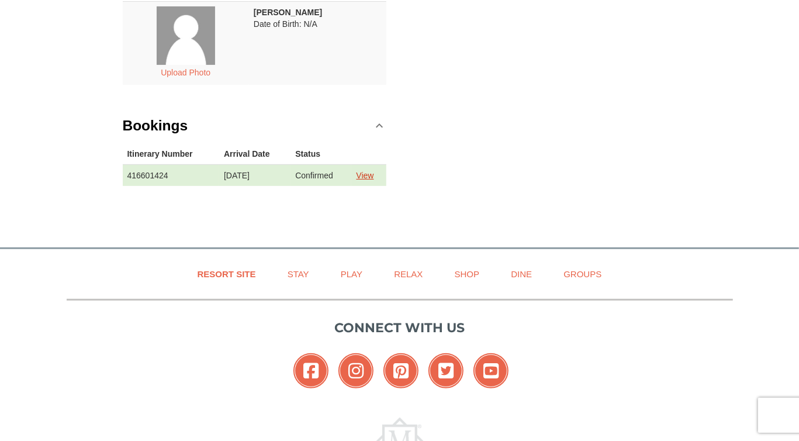
click at [373, 175] on link "View" at bounding box center [365, 175] width 18 height 9
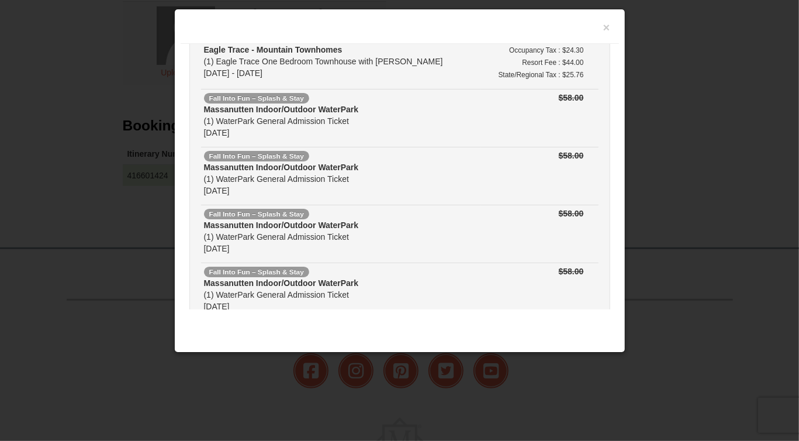
scroll to position [188, 0]
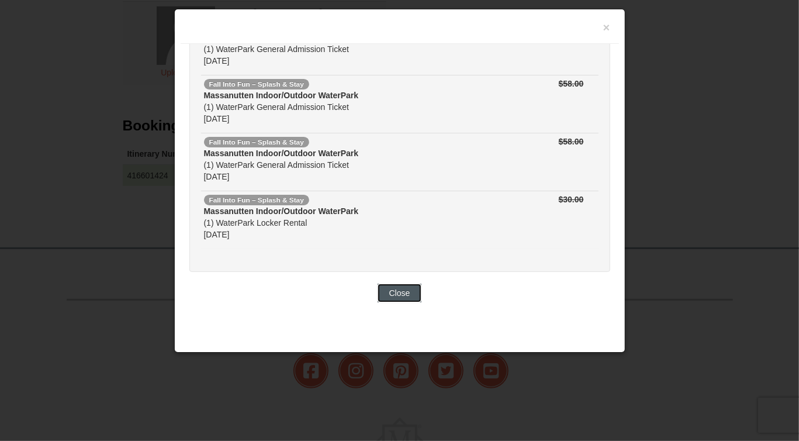
click at [392, 297] on button "Close" at bounding box center [400, 292] width 44 height 19
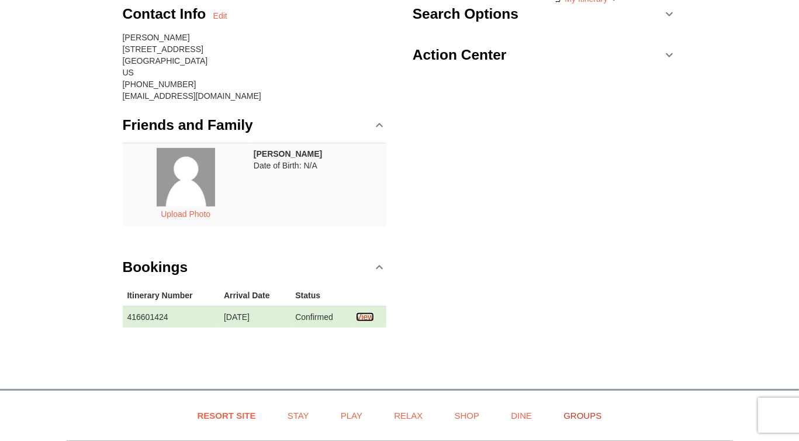
scroll to position [0, 0]
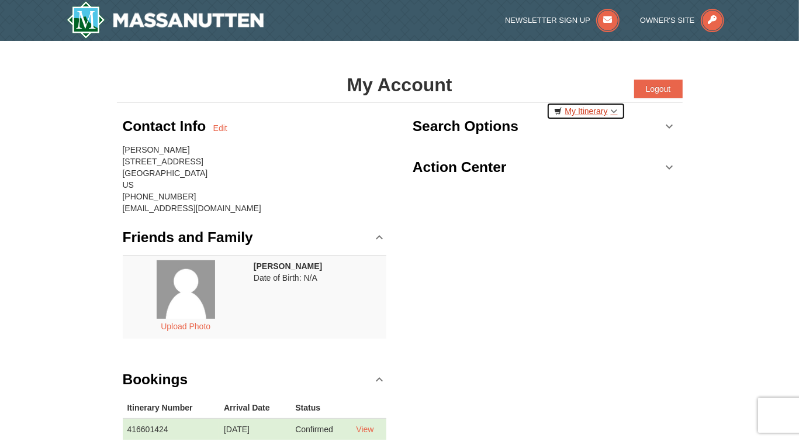
click at [598, 113] on link "My Itinerary" at bounding box center [585, 111] width 79 height 18
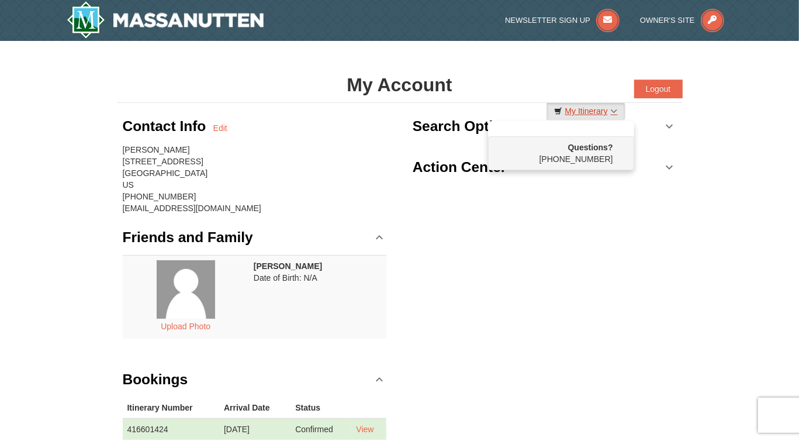
click at [598, 113] on link "My Itinerary" at bounding box center [585, 111] width 79 height 18
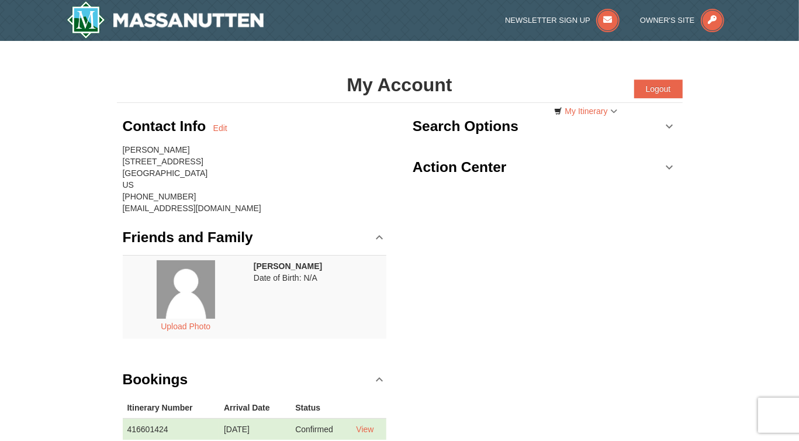
click at [750, 296] on div "× My Account Categories Map List Filter My Itinerary Questions? [PHONE_NUMBER] …" at bounding box center [399, 265] width 799 height 448
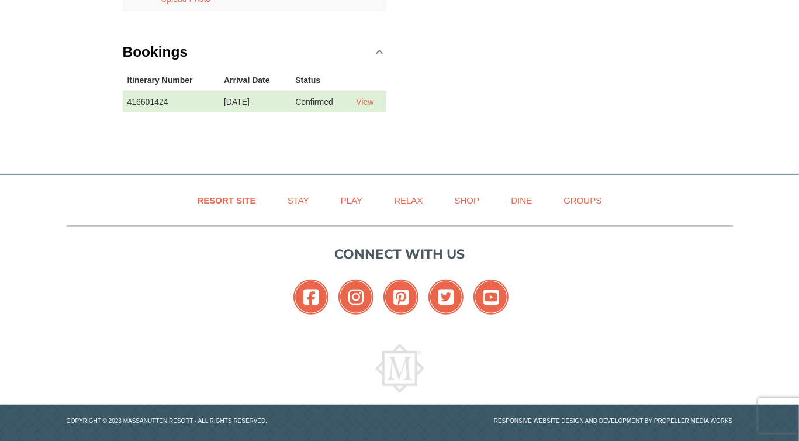
scroll to position [339, 0]
